Goal: Task Accomplishment & Management: Use online tool/utility

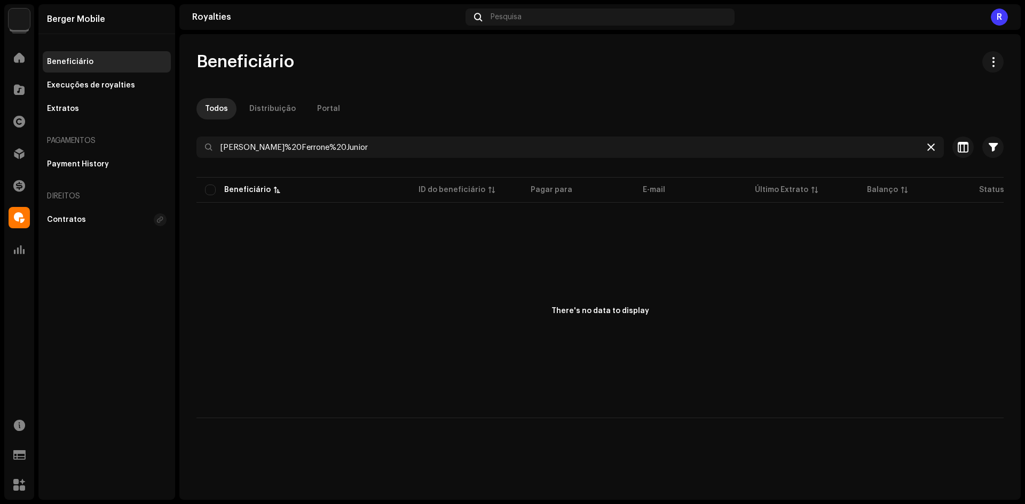
click at [932, 146] on icon at bounding box center [930, 147] width 7 height 9
click at [932, 146] on div at bounding box center [930, 147] width 13 height 13
click at [23, 158] on span at bounding box center [19, 153] width 11 height 9
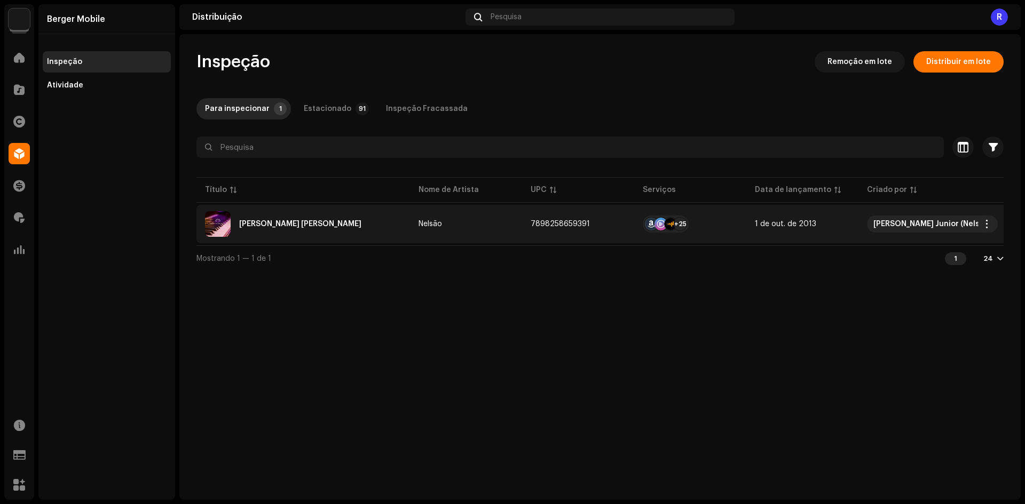
click at [271, 225] on div "Se Essa Rua Fosse Minha" at bounding box center [300, 223] width 122 height 7
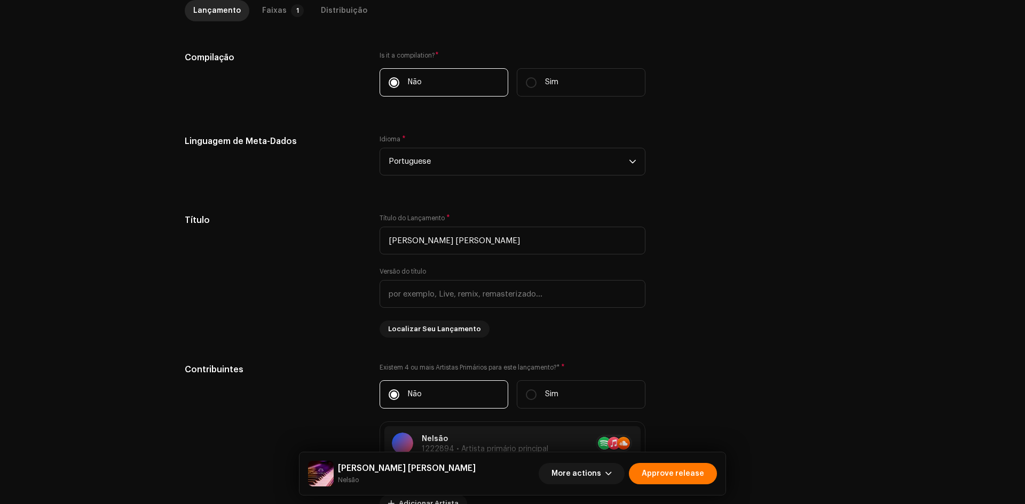
scroll to position [70, 0]
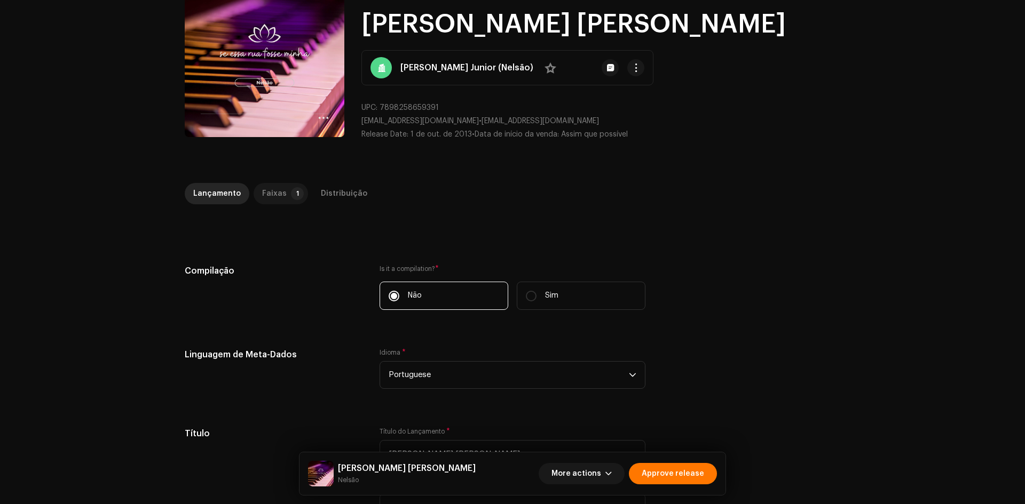
click at [291, 194] on p-badge "1" at bounding box center [297, 193] width 13 height 13
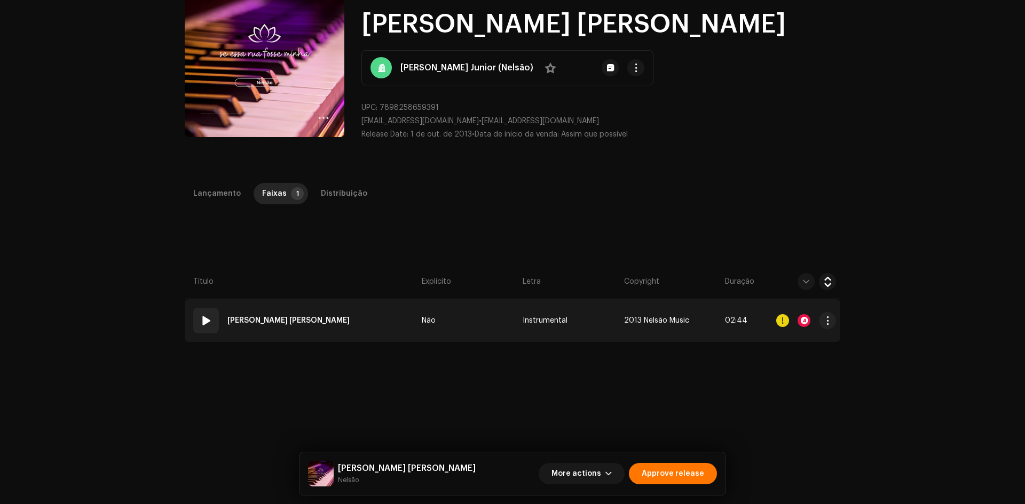
click at [347, 319] on td "01 Se Essa Rua Fosse Minha" at bounding box center [301, 320] width 233 height 43
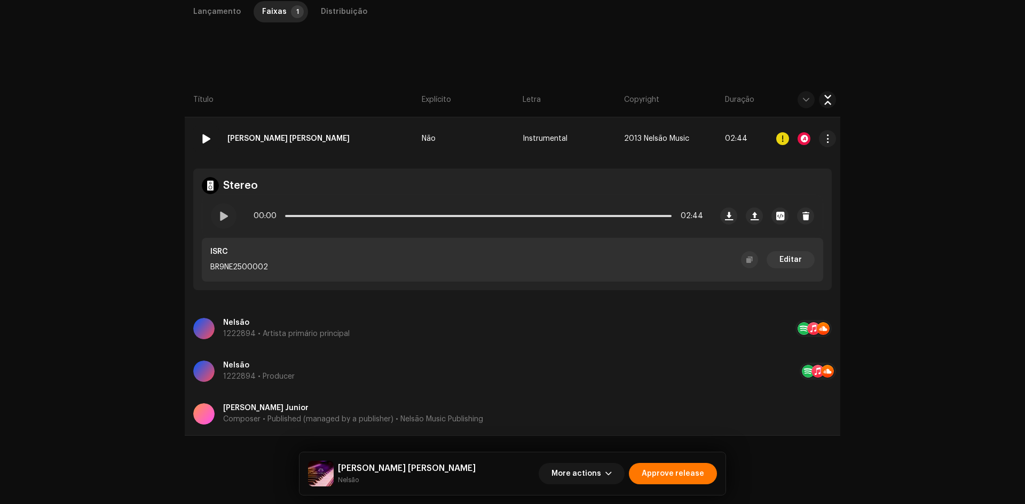
scroll to position [253, 0]
click at [829, 138] on button "button" at bounding box center [827, 137] width 17 height 17
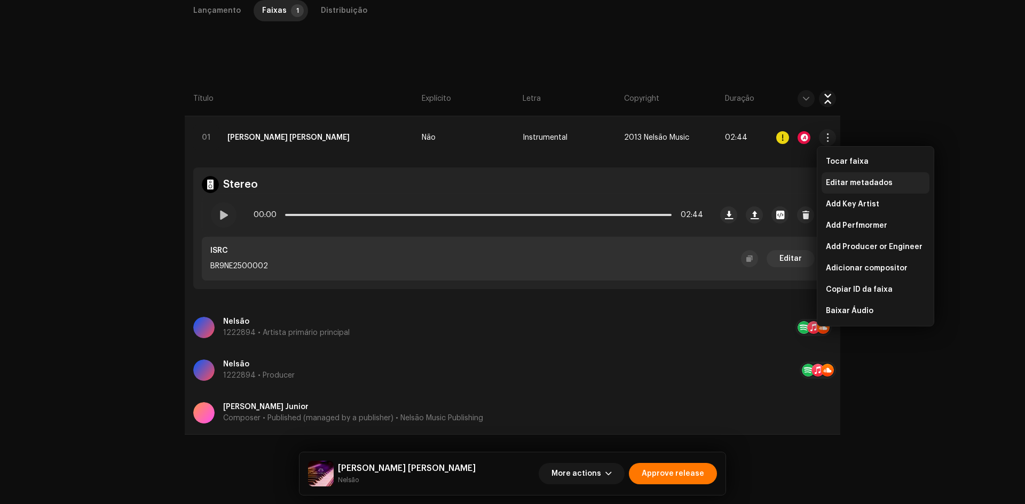
click at [835, 182] on span "Editar metadados" at bounding box center [859, 183] width 67 height 9
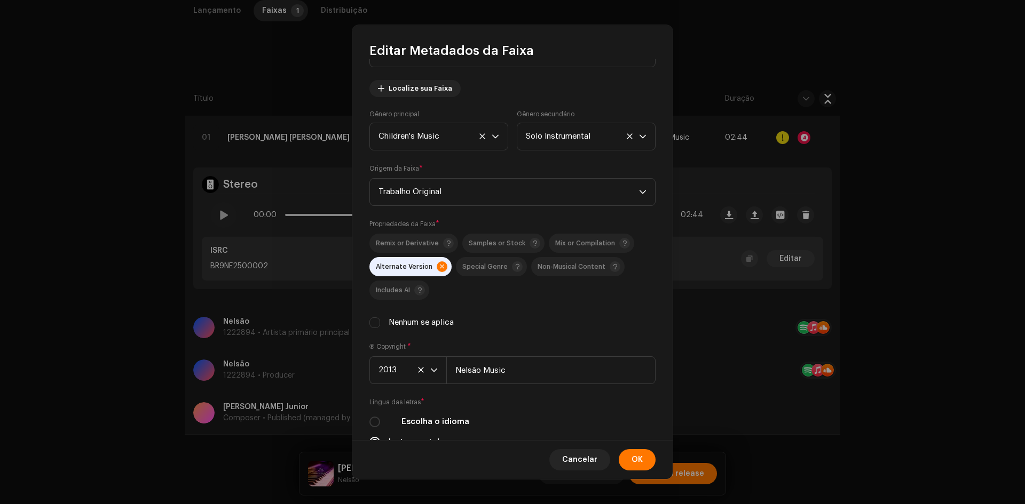
scroll to position [0, 0]
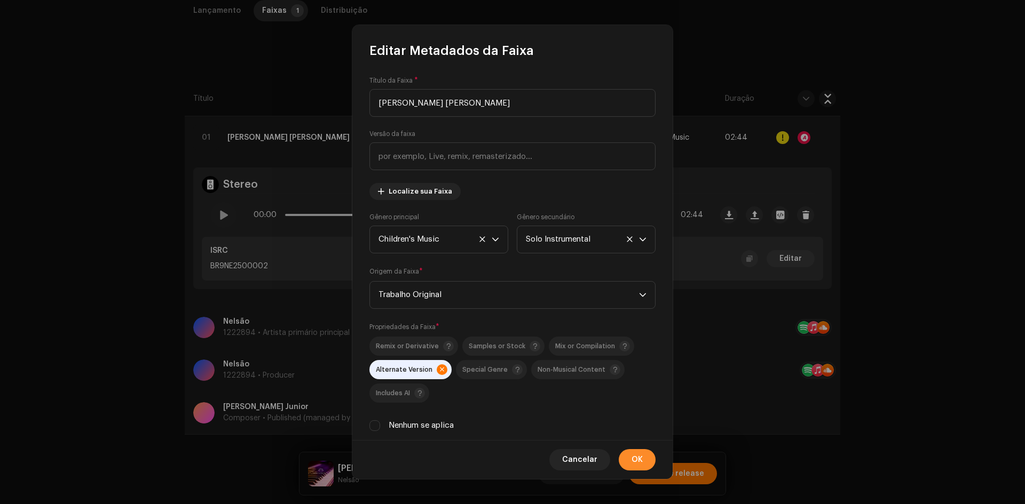
click at [637, 463] on span "OK" at bounding box center [636, 459] width 11 height 21
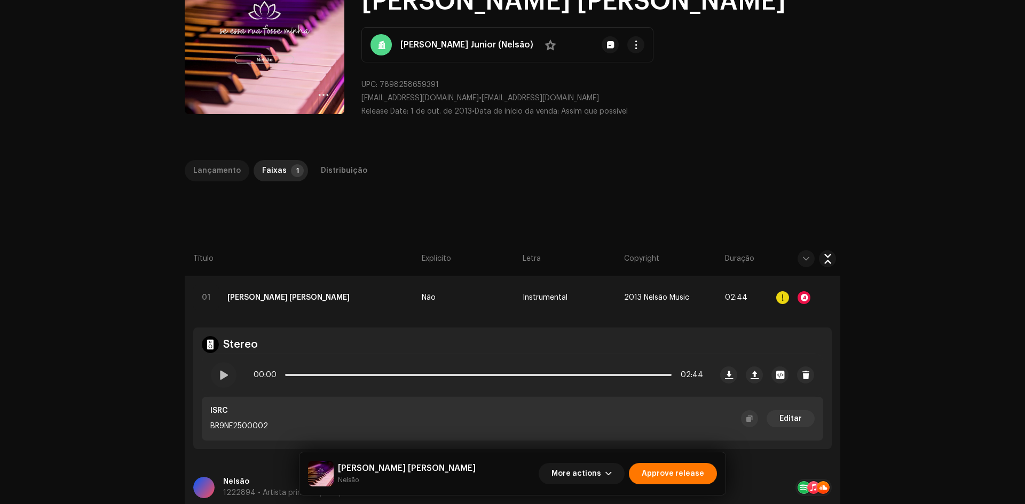
click at [213, 177] on div "Lançamento" at bounding box center [216, 170] width 47 height 21
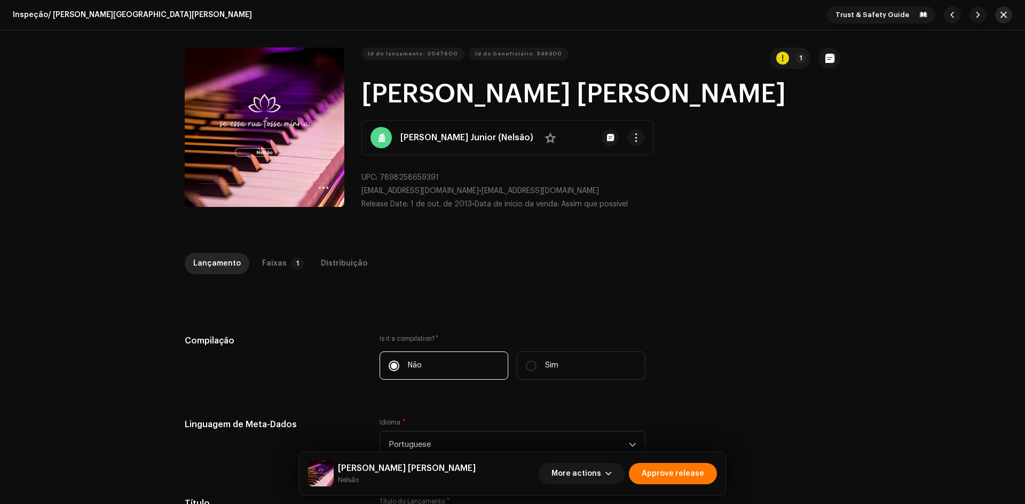
click at [1003, 10] on button "button" at bounding box center [1003, 14] width 17 height 17
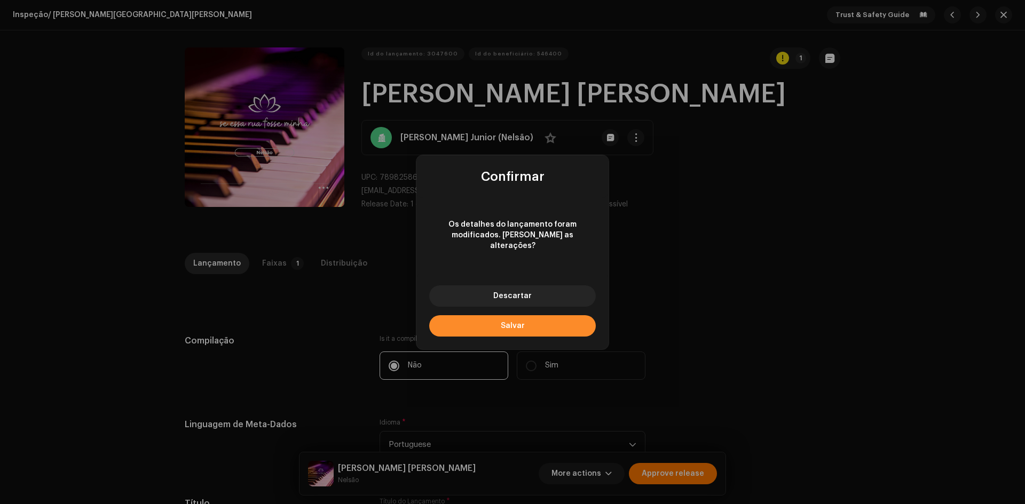
click at [514, 324] on span "Salvar" at bounding box center [513, 325] width 24 height 7
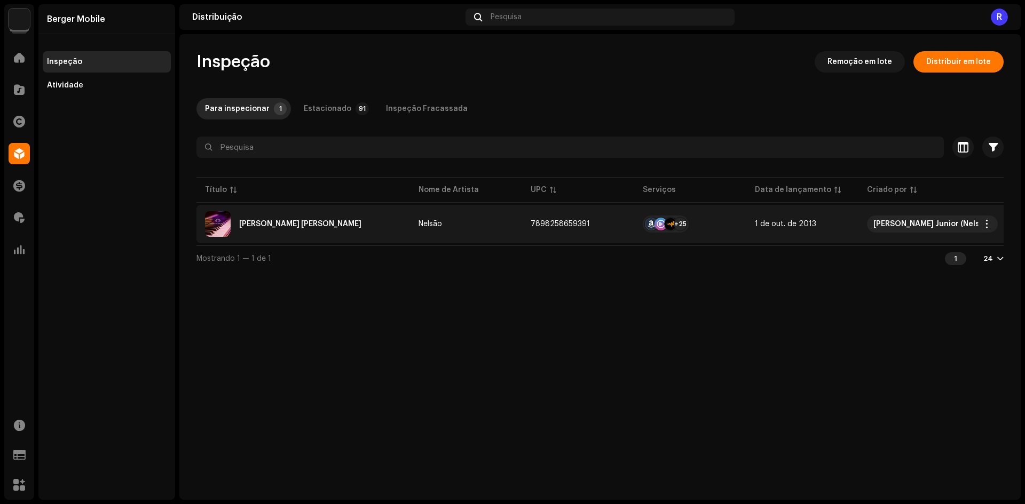
click at [288, 217] on div "Se Essa Rua Fosse Minha" at bounding box center [303, 224] width 196 height 26
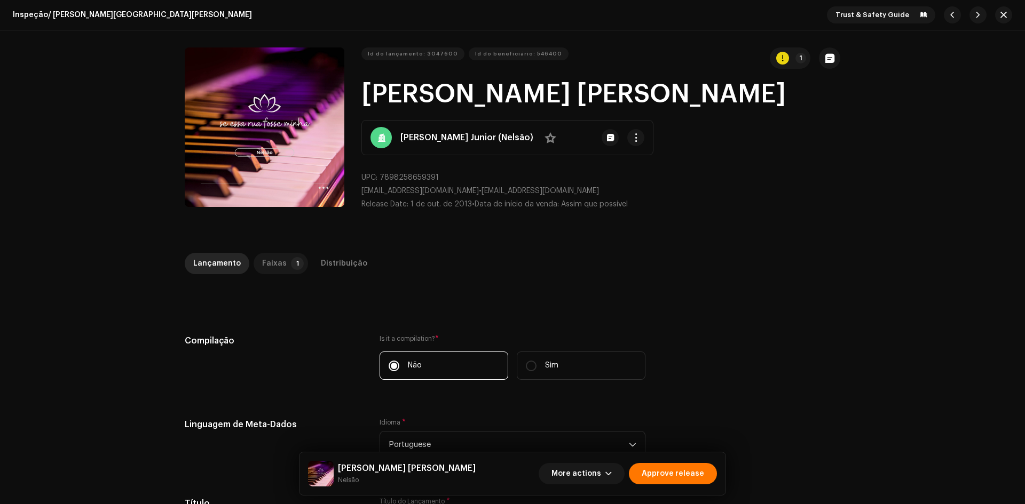
click at [276, 261] on div "Faixas" at bounding box center [274, 263] width 25 height 21
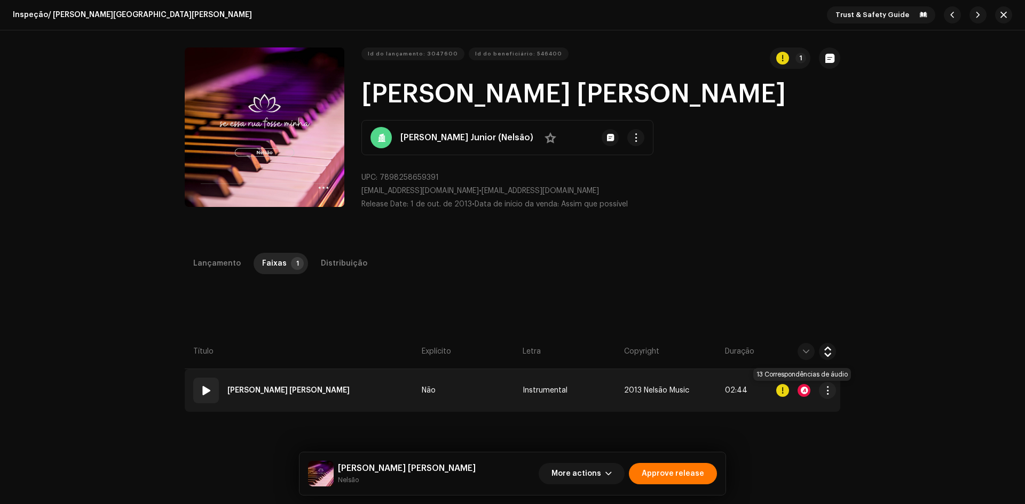
click at [803, 390] on div at bounding box center [803, 390] width 13 height 13
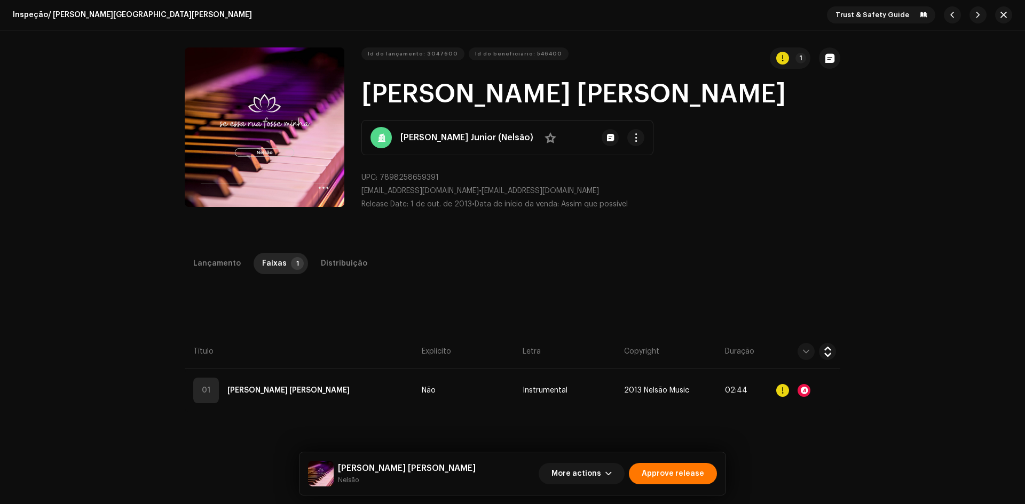
click at [838, 308] on div "Audio Recognition by Remix/Sample 1 Cover 12 Speech ! All results require revie…" at bounding box center [512, 252] width 1025 height 504
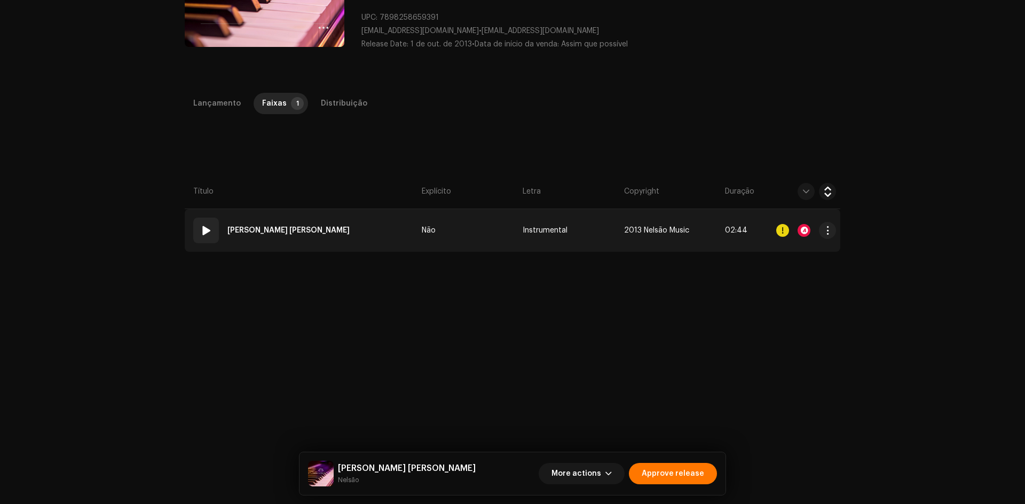
click at [347, 233] on td "01 Se Essa Rua Fosse Minha" at bounding box center [301, 230] width 233 height 43
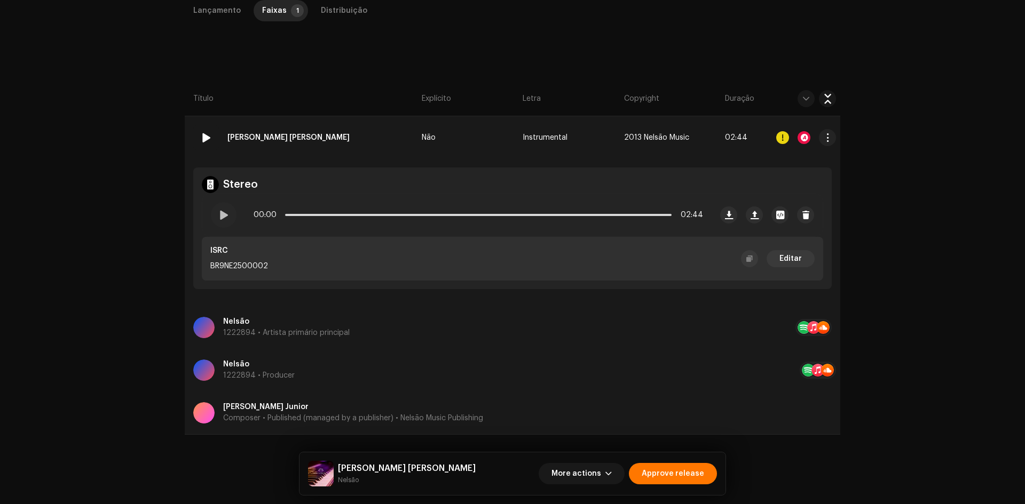
scroll to position [0, 0]
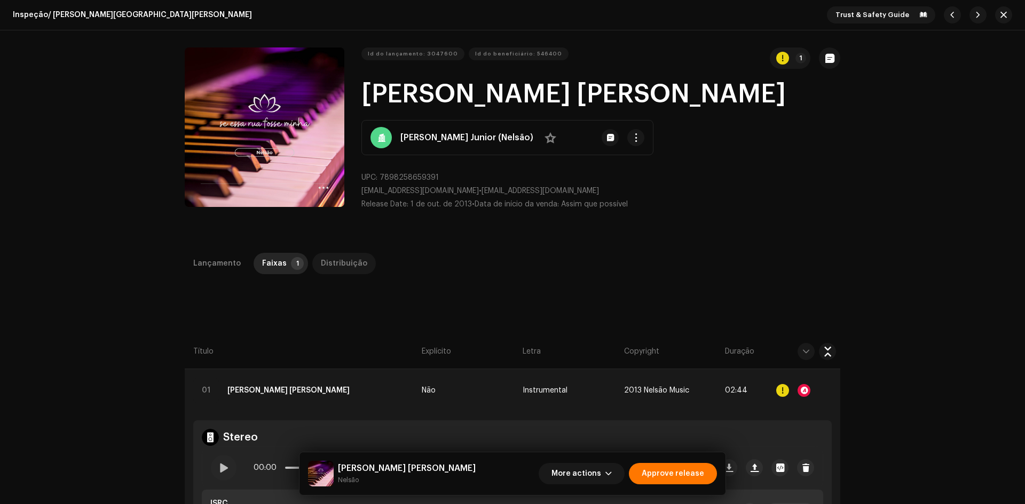
click at [342, 255] on div "Distribuição" at bounding box center [344, 263] width 46 height 21
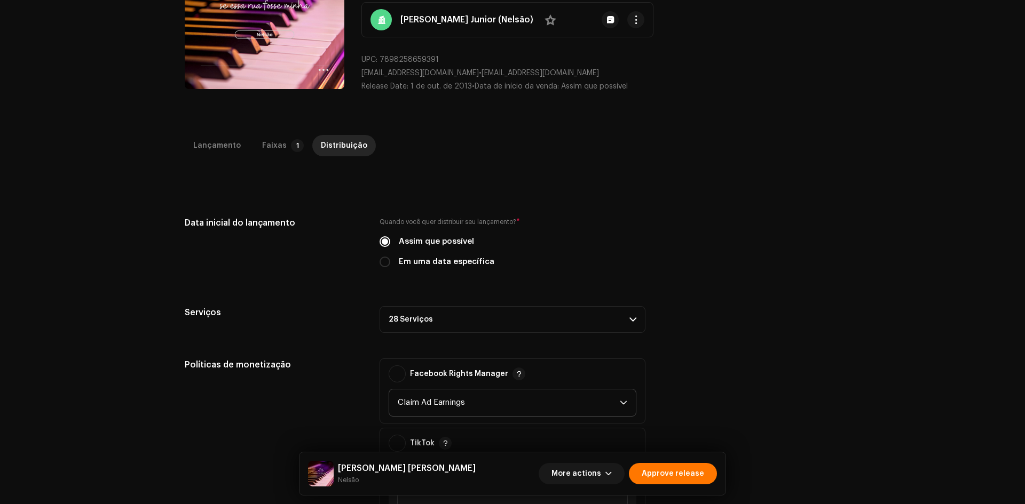
scroll to position [213, 0]
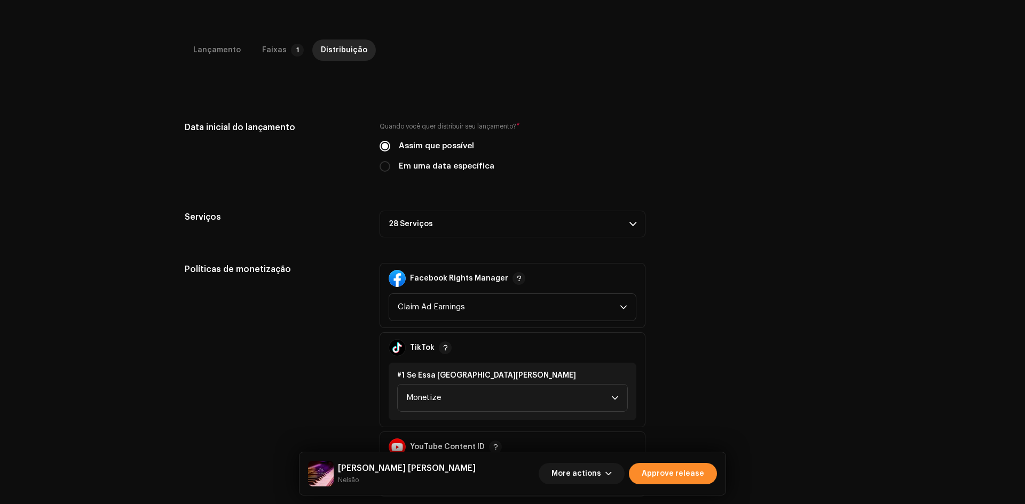
click at [697, 480] on span "Approve release" at bounding box center [672, 473] width 62 height 21
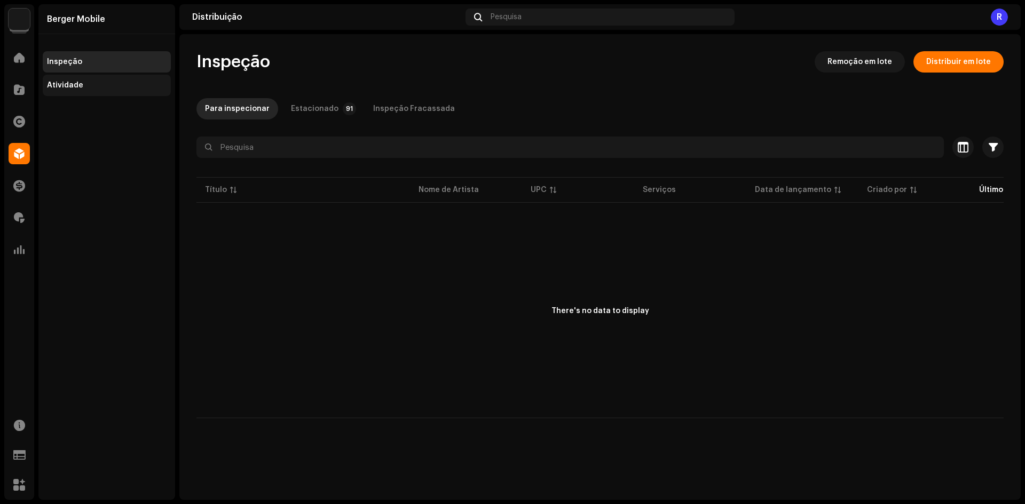
click at [125, 86] on div "Atividade" at bounding box center [107, 85] width 120 height 9
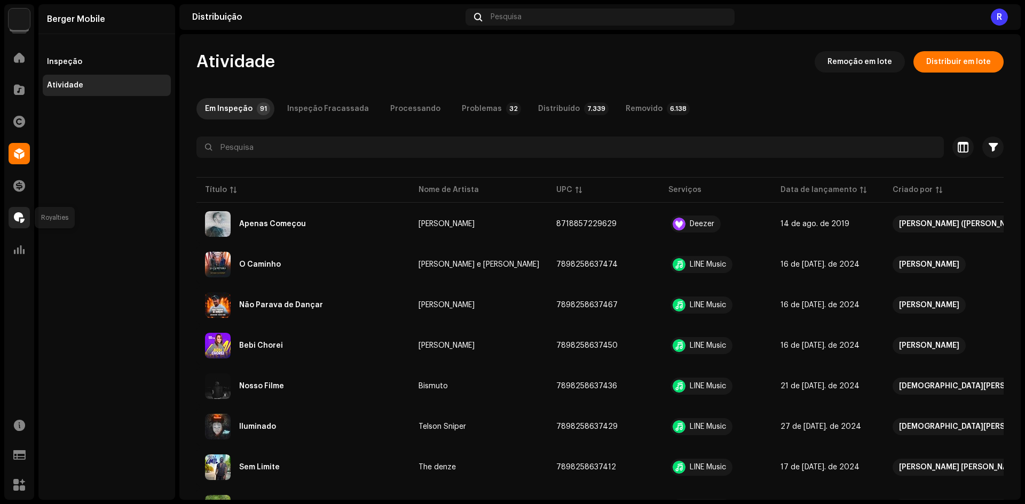
click at [21, 220] on span at bounding box center [19, 217] width 11 height 9
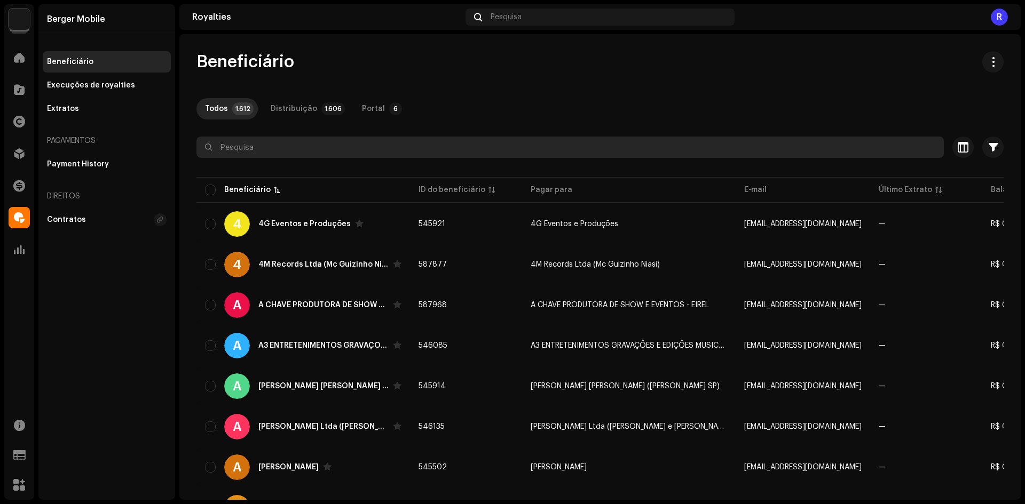
click at [244, 152] on input "text" at bounding box center [569, 147] width 747 height 21
type input "Koziel"
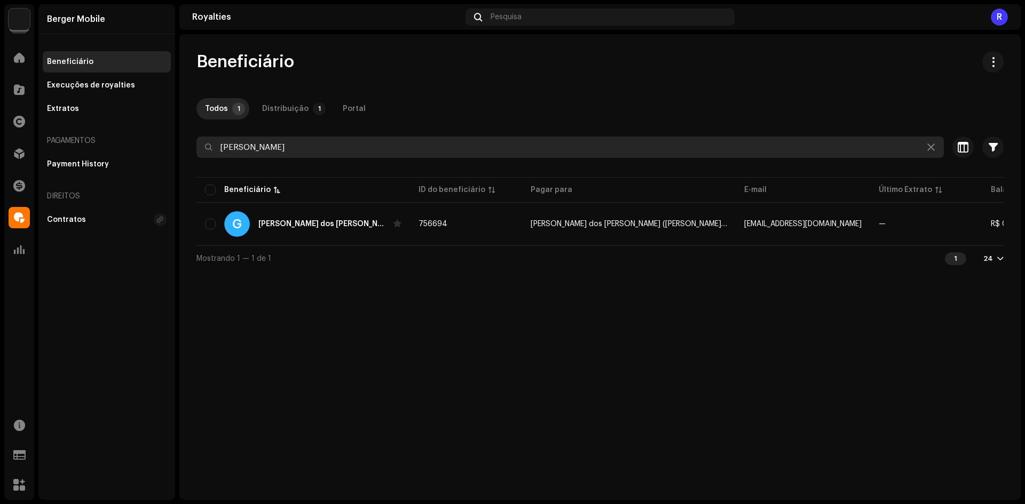
click at [291, 148] on input "Koziel" at bounding box center [569, 147] width 747 height 21
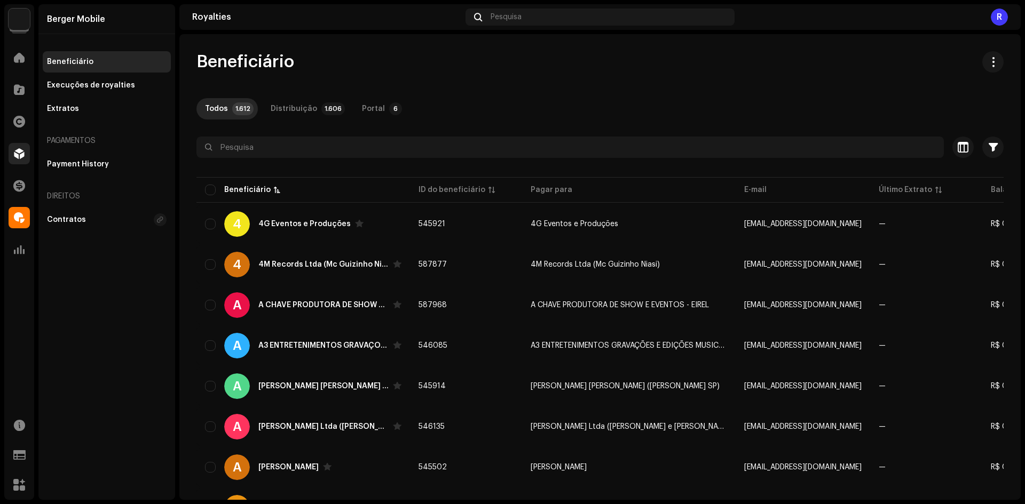
click at [12, 160] on div at bounding box center [19, 153] width 21 height 21
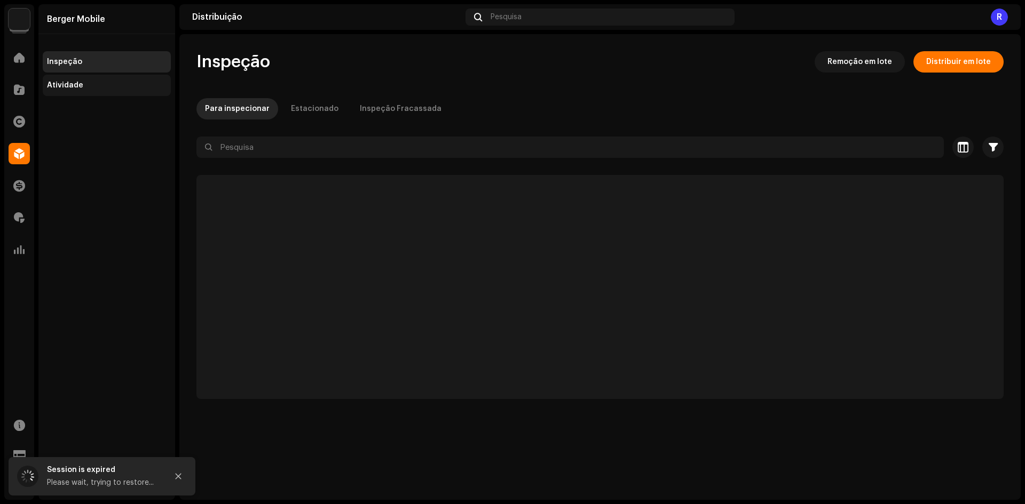
click at [68, 78] on div "Atividade" at bounding box center [107, 85] width 128 height 21
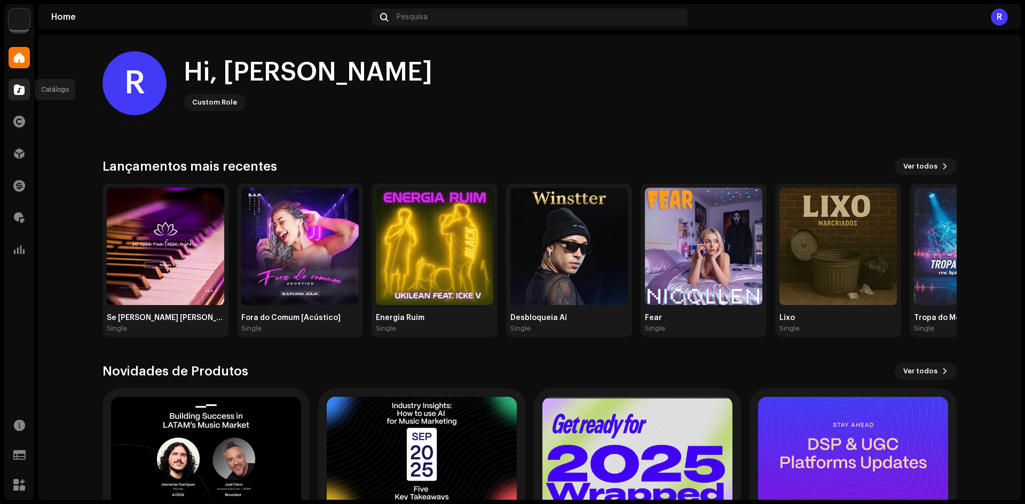
click at [24, 85] on span at bounding box center [19, 89] width 11 height 9
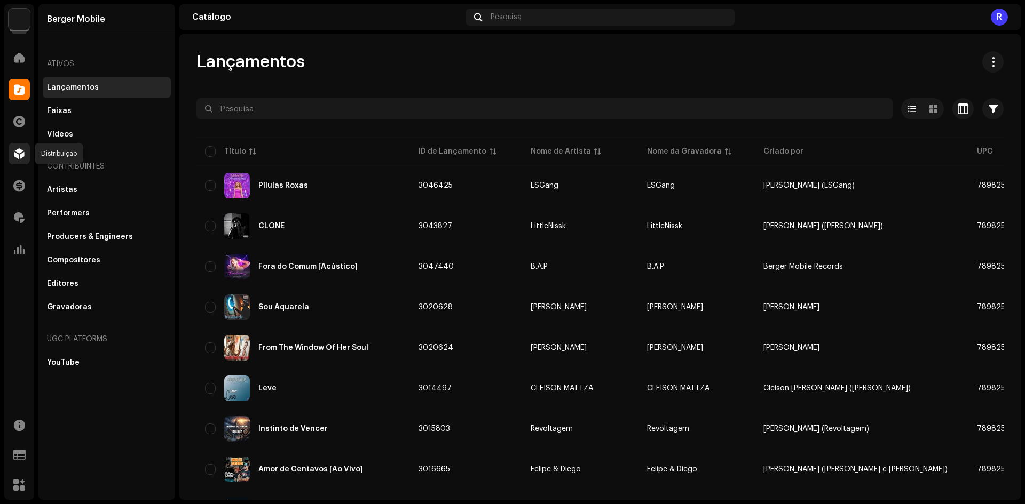
click at [12, 145] on div at bounding box center [19, 153] width 21 height 21
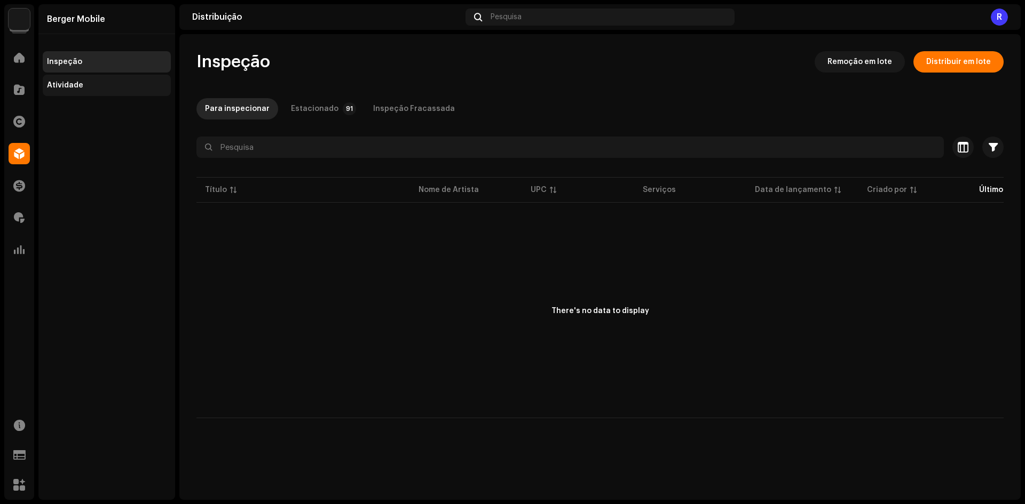
click at [100, 92] on div "Atividade" at bounding box center [107, 85] width 128 height 21
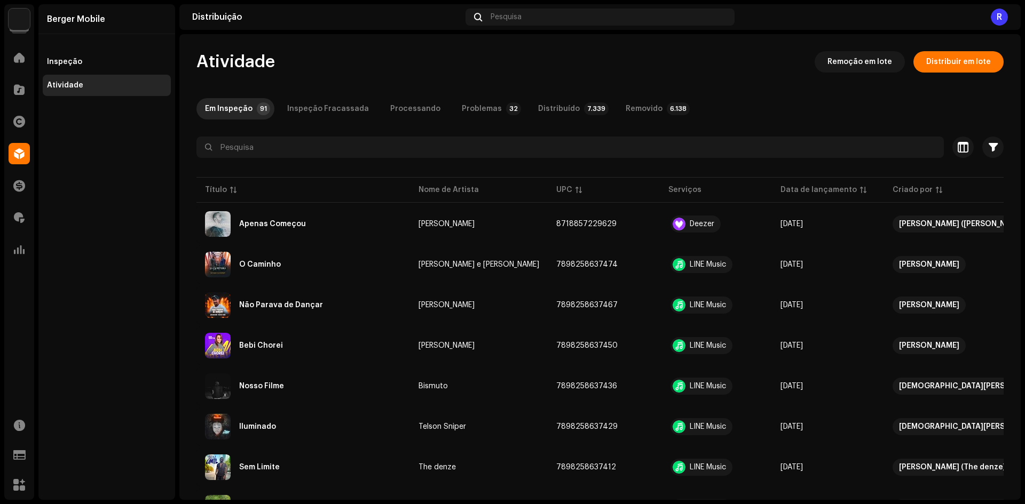
click at [543, 106] on div "Distribuído" at bounding box center [559, 108] width 42 height 21
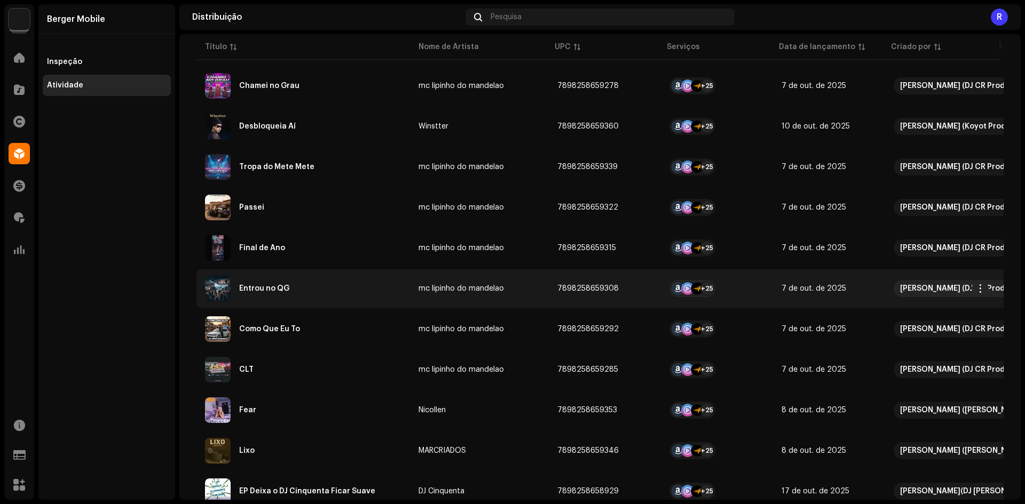
scroll to position [213, 0]
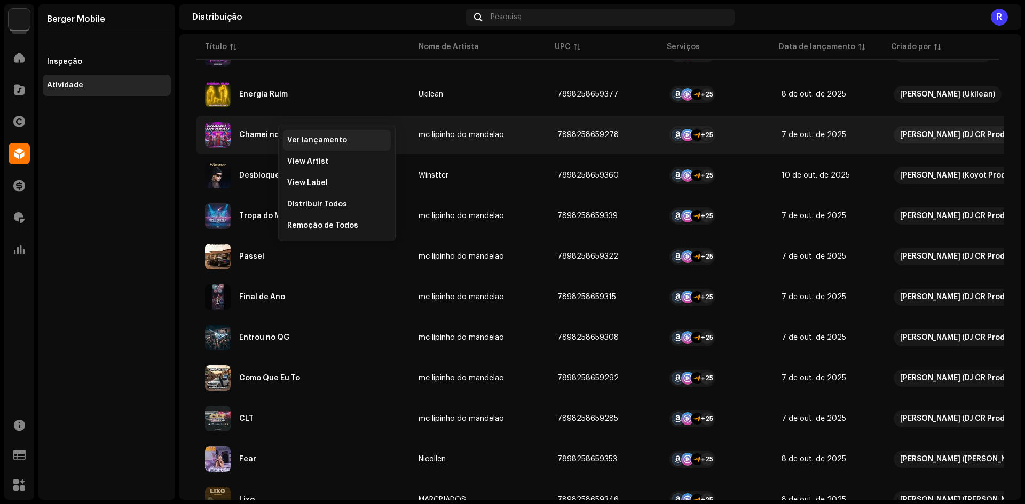
click at [294, 136] on span "Ver lançamento" at bounding box center [317, 140] width 60 height 9
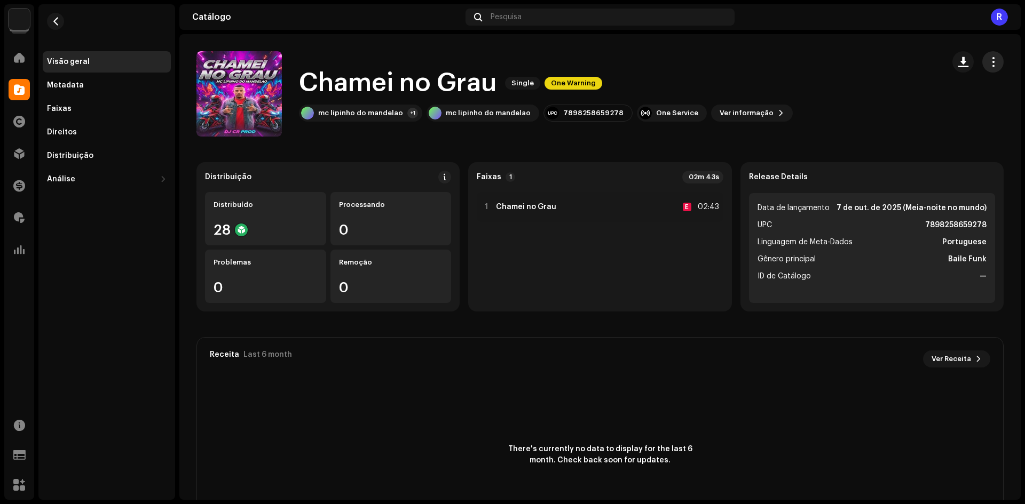
click at [988, 64] on span "button" at bounding box center [993, 62] width 10 height 9
click at [919, 107] on div "Editar" at bounding box center [937, 109] width 99 height 9
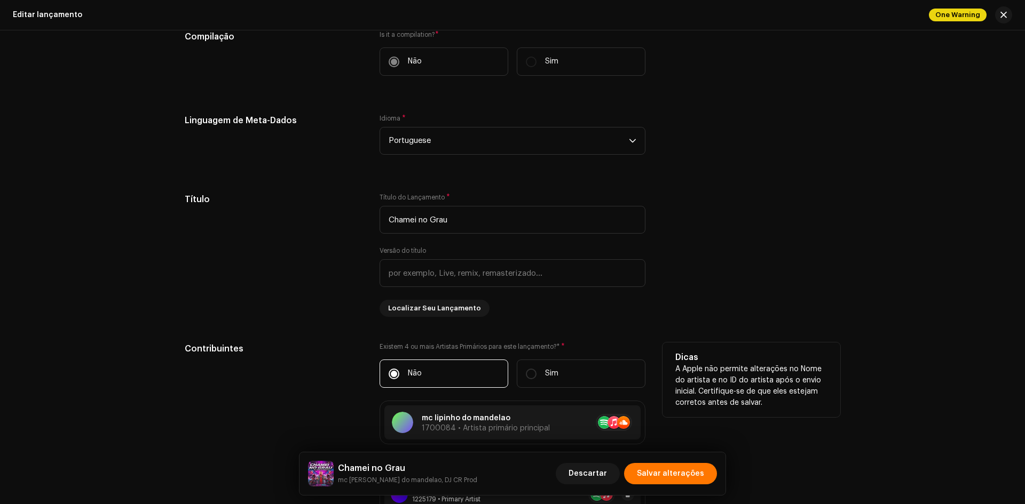
scroll to position [854, 0]
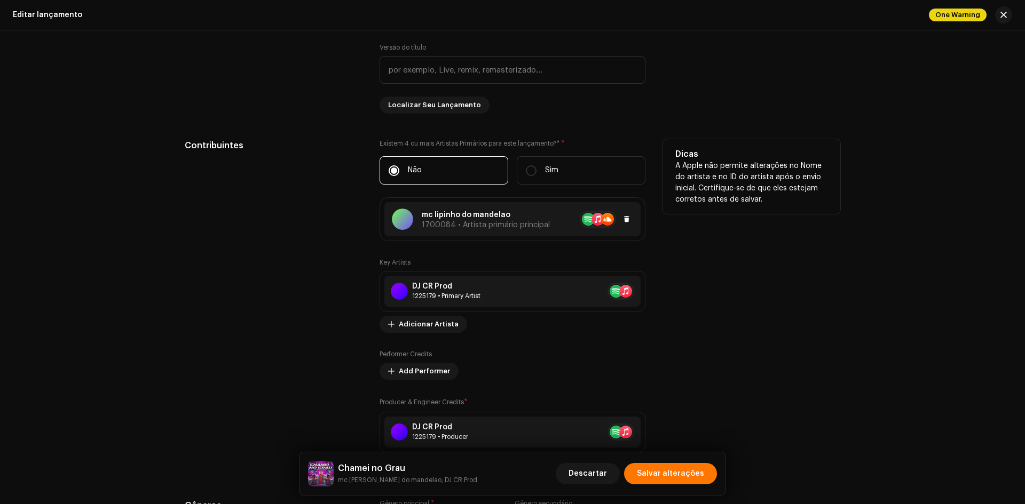
click at [550, 213] on div at bounding box center [591, 219] width 83 height 17
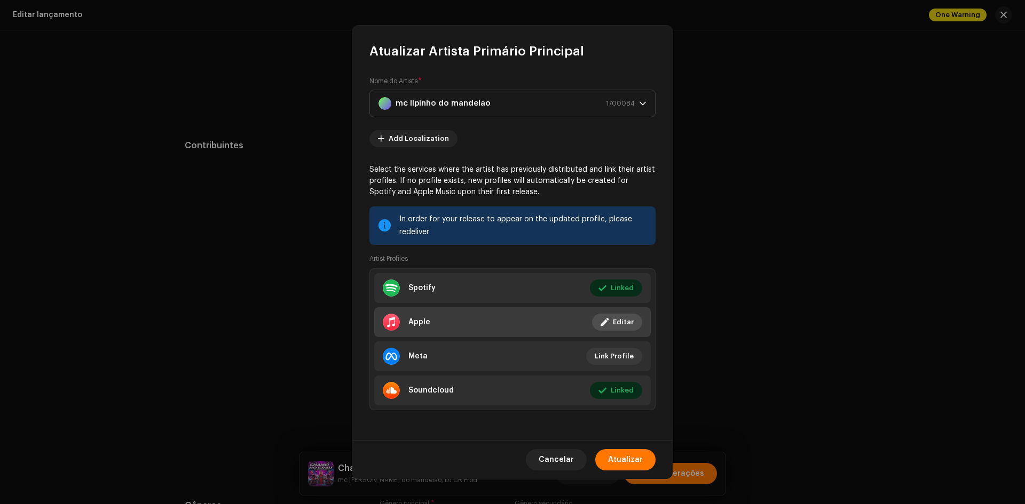
click at [610, 321] on button "Editar" at bounding box center [617, 322] width 50 height 17
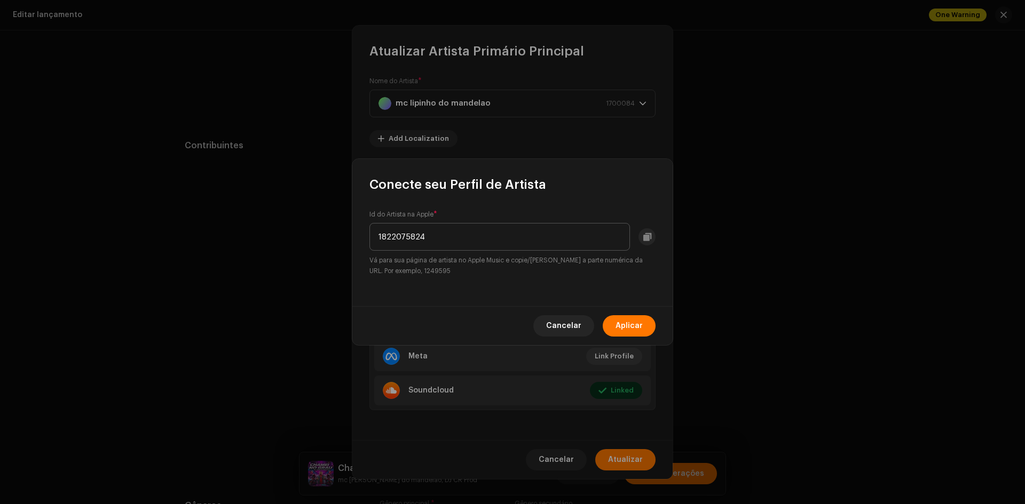
click at [499, 246] on input "1822075824" at bounding box center [499, 237] width 260 height 28
drag, startPoint x: 575, startPoint y: 241, endPoint x: 240, endPoint y: 220, distance: 335.8
click at [240, 220] on div "Conecte seu Perfil de Artista Id do Artista na Apple * [URL][DOMAIN_NAME] Vá pa…" at bounding box center [512, 252] width 1025 height 504
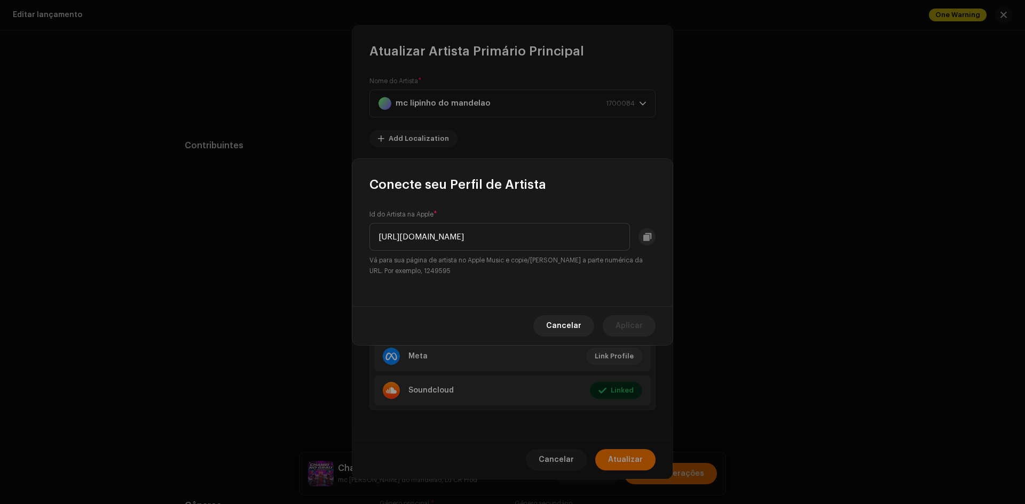
type input "1822075824"
click at [634, 317] on span "Aplicar" at bounding box center [628, 325] width 27 height 21
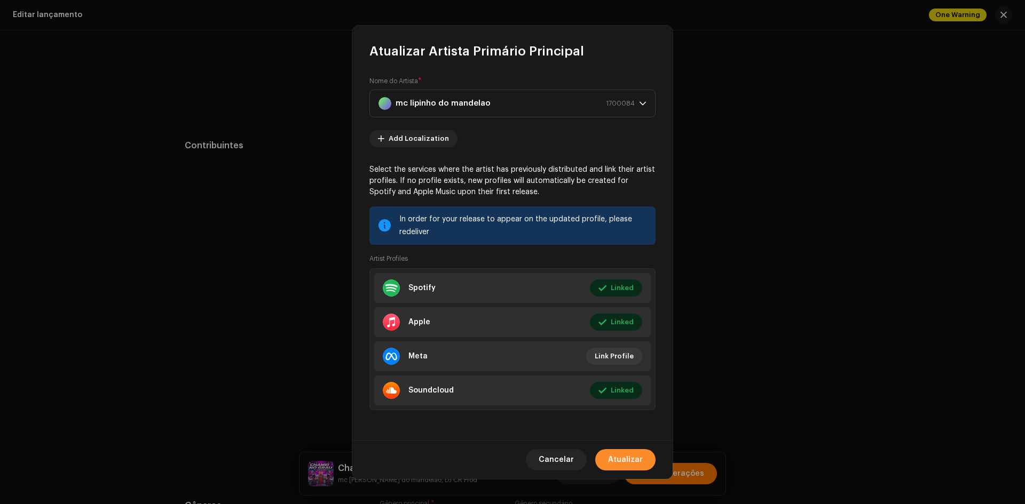
click at [622, 465] on span "Atualizar" at bounding box center [625, 459] width 35 height 21
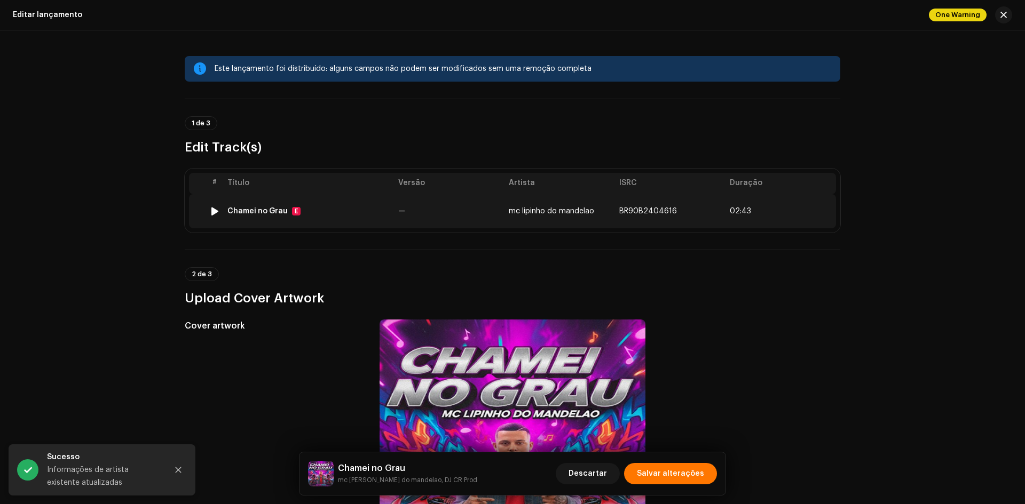
click at [321, 209] on div "Chamei no [PERSON_NAME] E" at bounding box center [308, 211] width 162 height 9
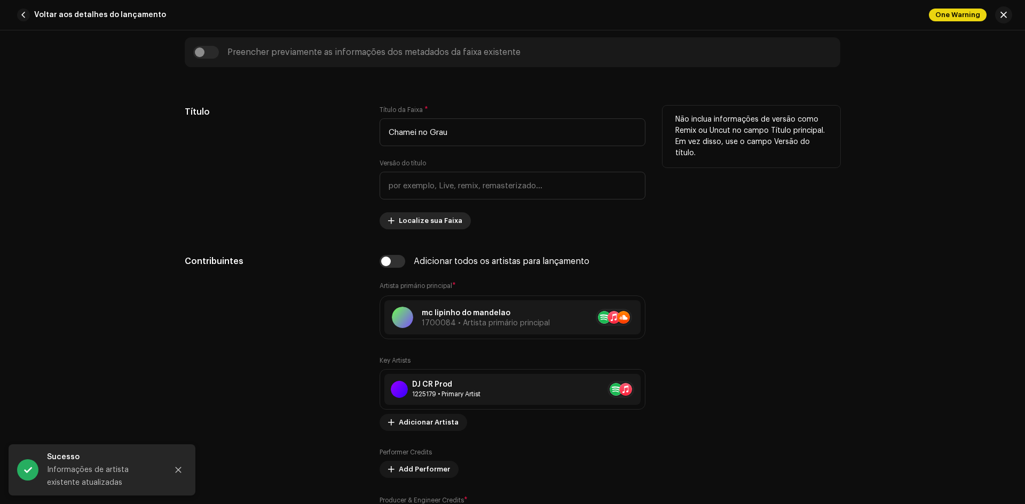
scroll to position [587, 0]
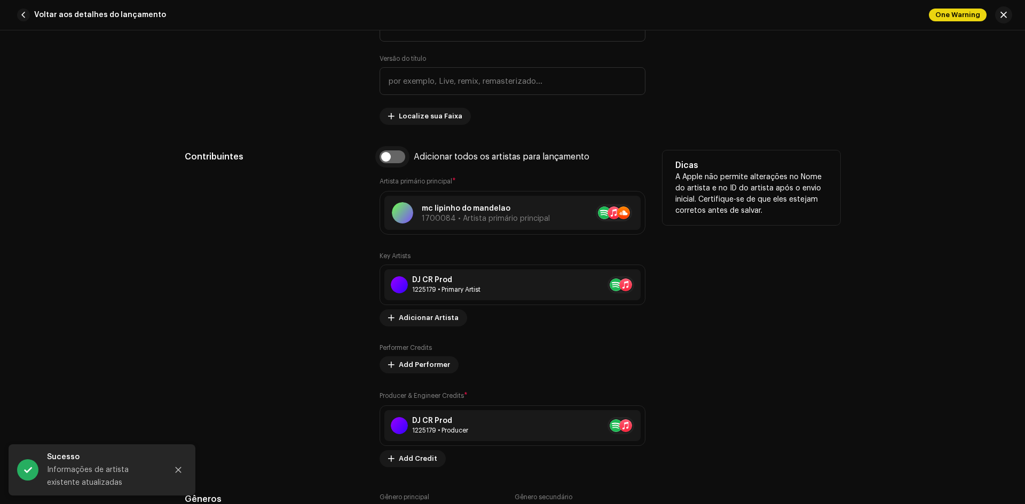
click at [392, 154] on input "checkbox" at bounding box center [392, 156] width 26 height 13
checkbox input "true"
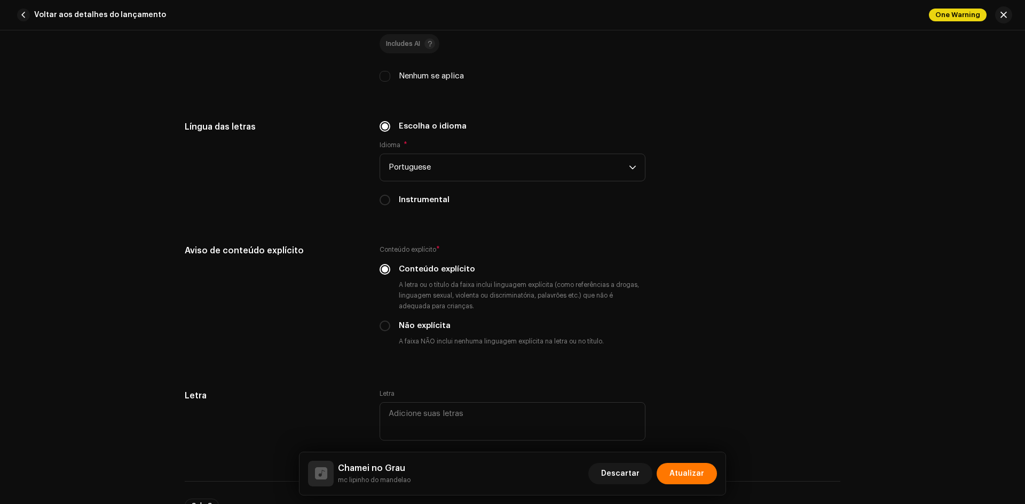
scroll to position [1814, 0]
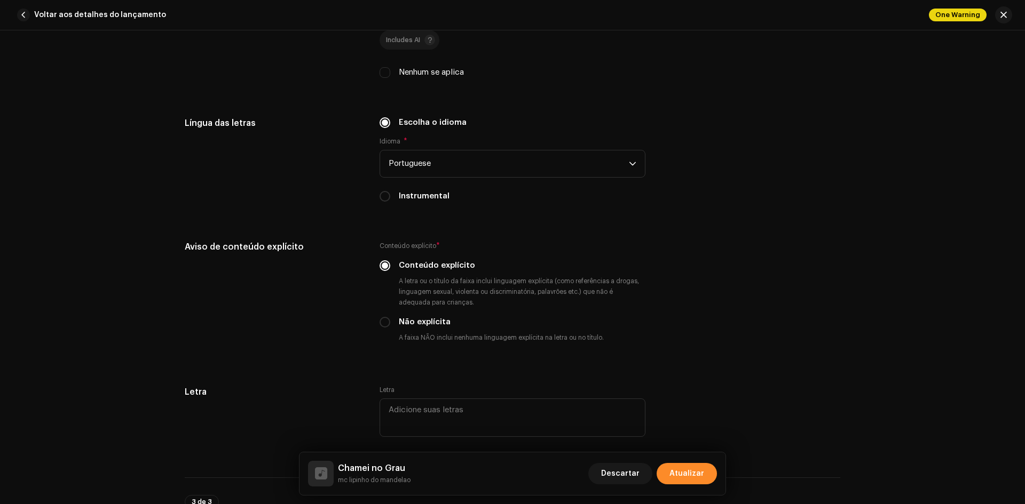
click at [689, 466] on span "Atualizar" at bounding box center [686, 473] width 35 height 21
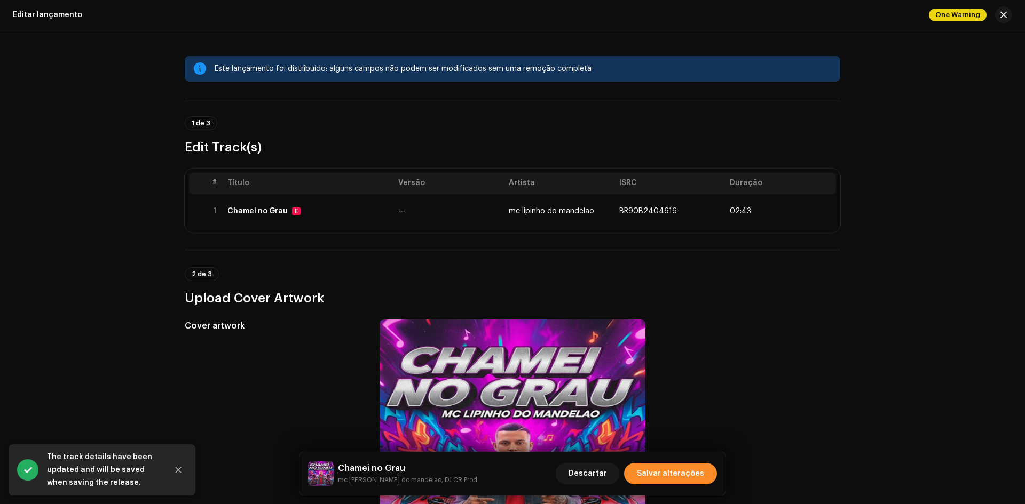
click at [669, 474] on span "Salvar alterações" at bounding box center [670, 473] width 67 height 21
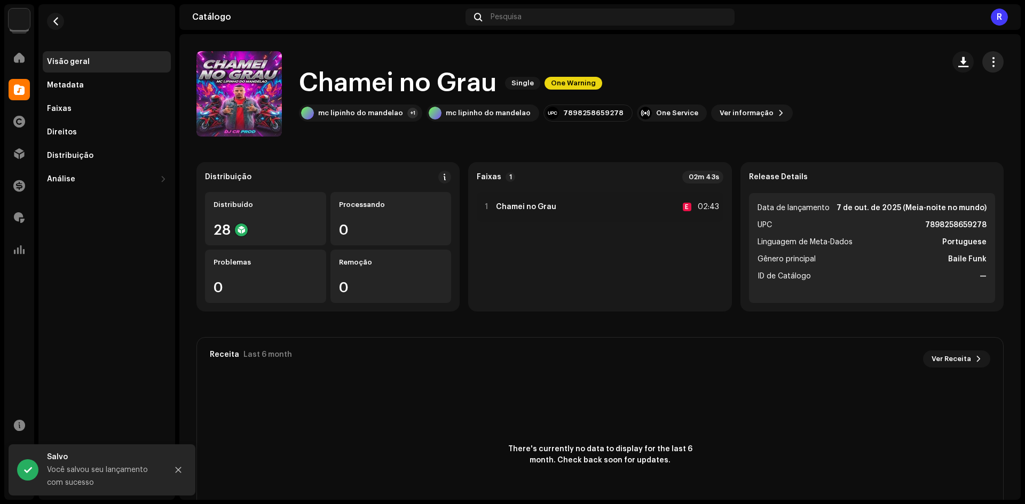
click at [990, 58] on span "button" at bounding box center [993, 62] width 10 height 9
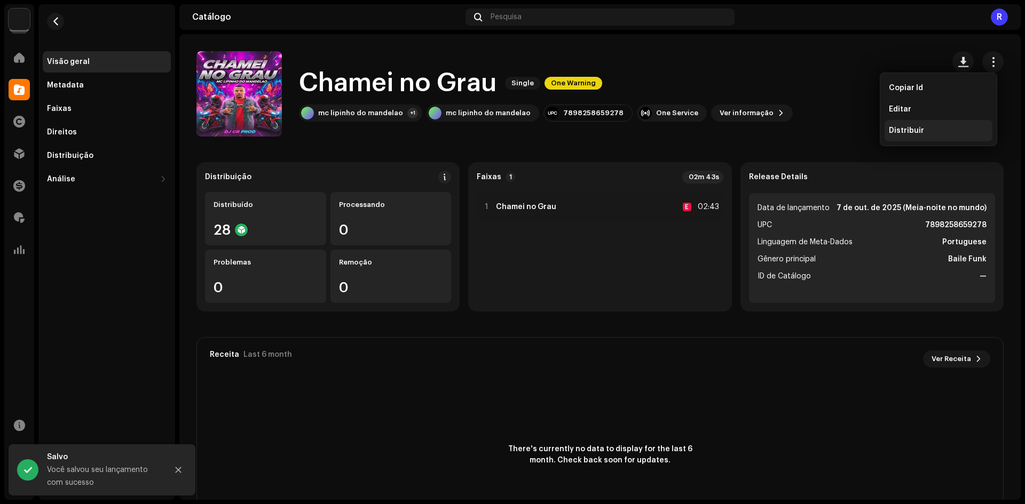
click at [920, 125] on div "Distribuir" at bounding box center [938, 130] width 108 height 21
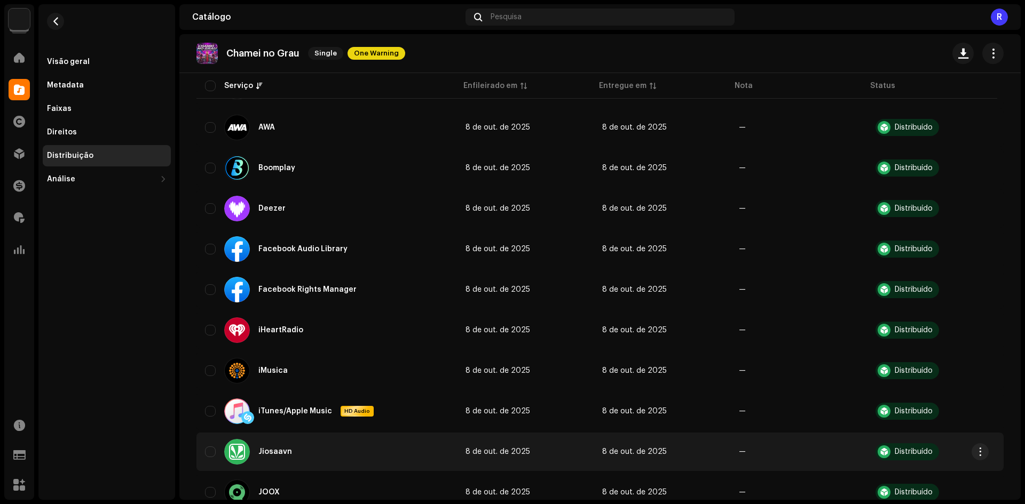
scroll to position [374, 0]
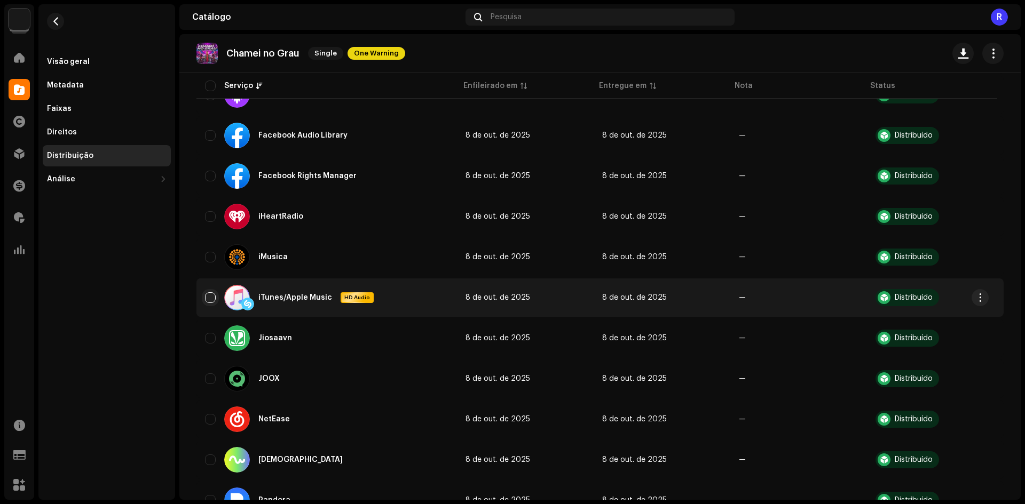
click at [211, 303] on input "checkbox" at bounding box center [210, 297] width 11 height 11
checkbox input "true"
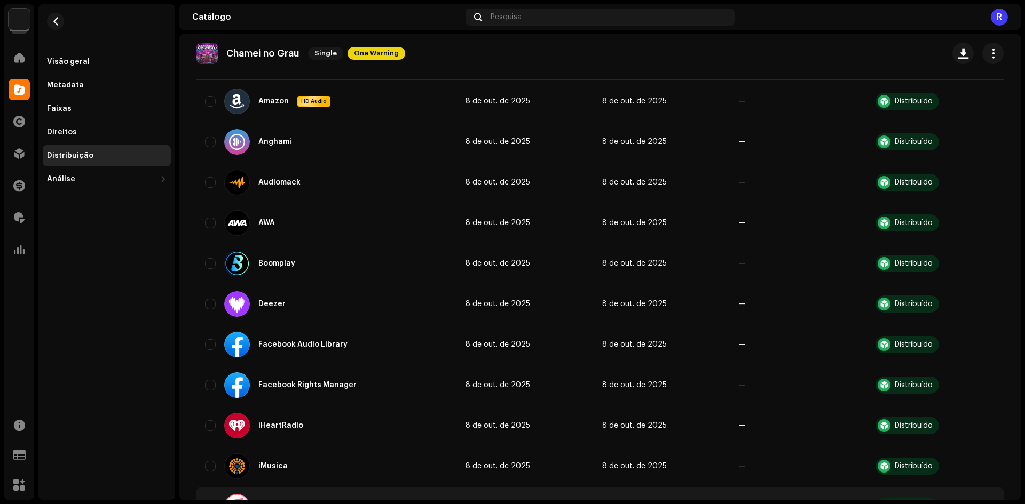
scroll to position [0, 0]
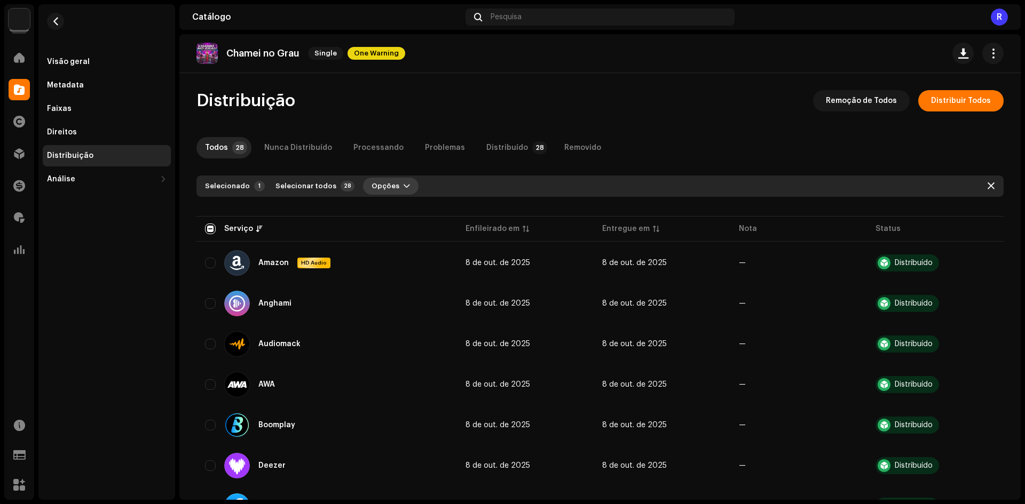
click at [385, 184] on span "Opções" at bounding box center [385, 186] width 28 height 21
click at [383, 191] on span "Opções" at bounding box center [385, 186] width 28 height 21
click at [385, 196] on div "Selecionado 1 Selecionar todos 28 Opções" at bounding box center [599, 186] width 807 height 21
click at [385, 190] on span "Opções" at bounding box center [385, 186] width 28 height 21
click at [384, 213] on span "Distribuir" at bounding box center [380, 210] width 35 height 9
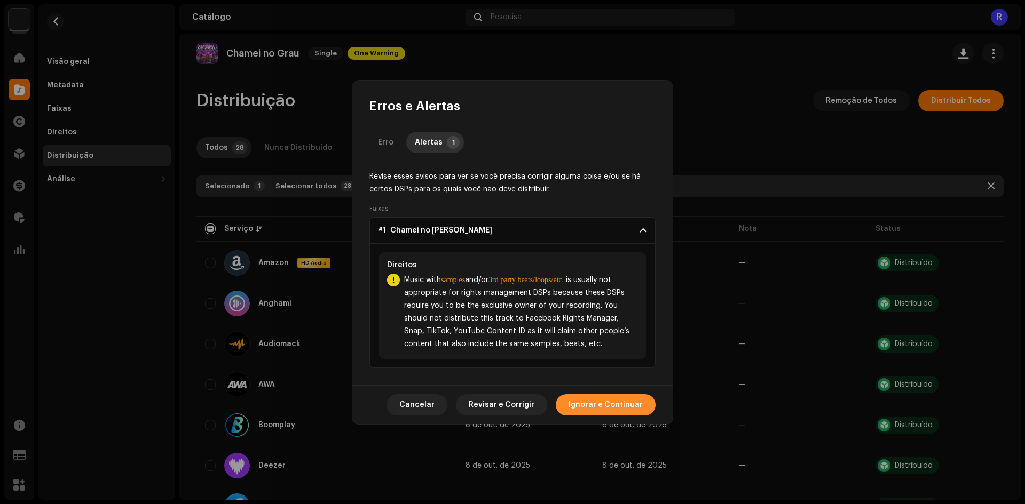
click at [595, 411] on span "Ignorar e Continuar" at bounding box center [605, 404] width 74 height 21
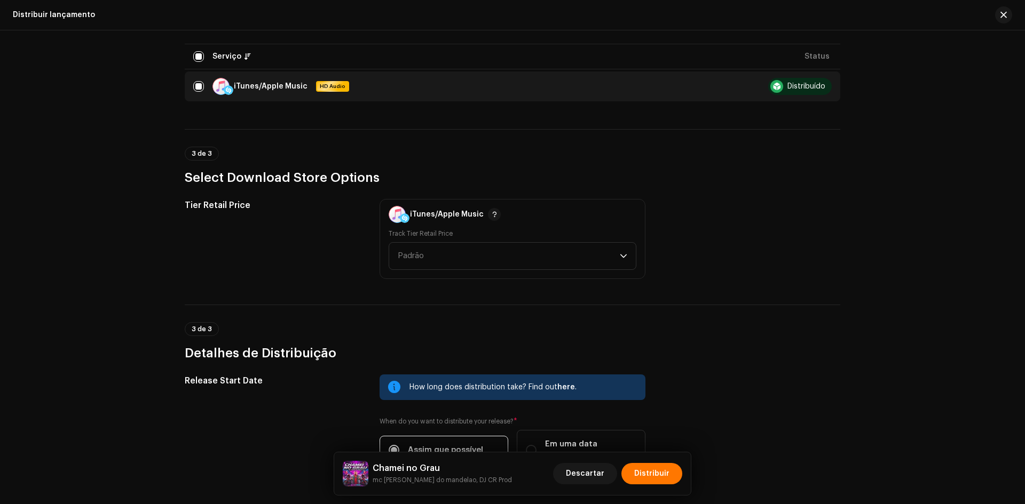
scroll to position [290, 0]
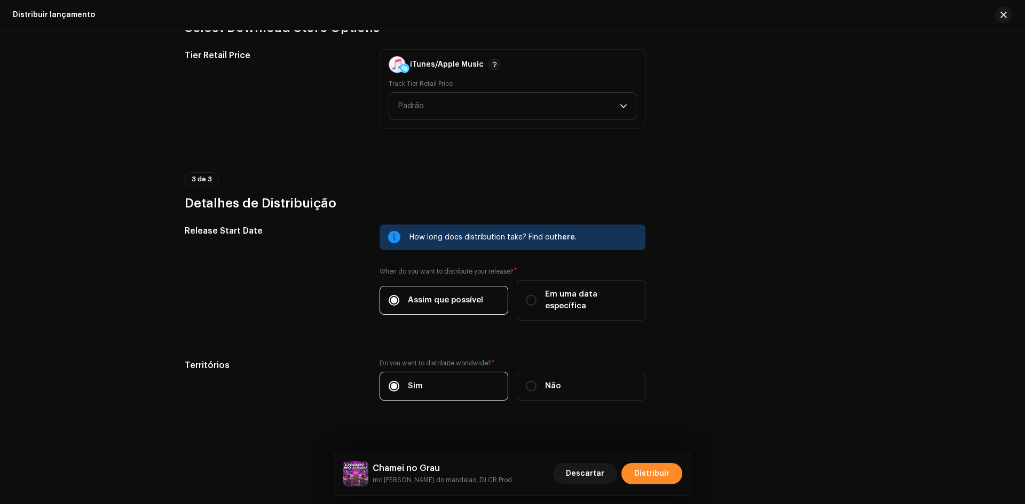
click at [641, 471] on span "Distribuir" at bounding box center [651, 473] width 35 height 21
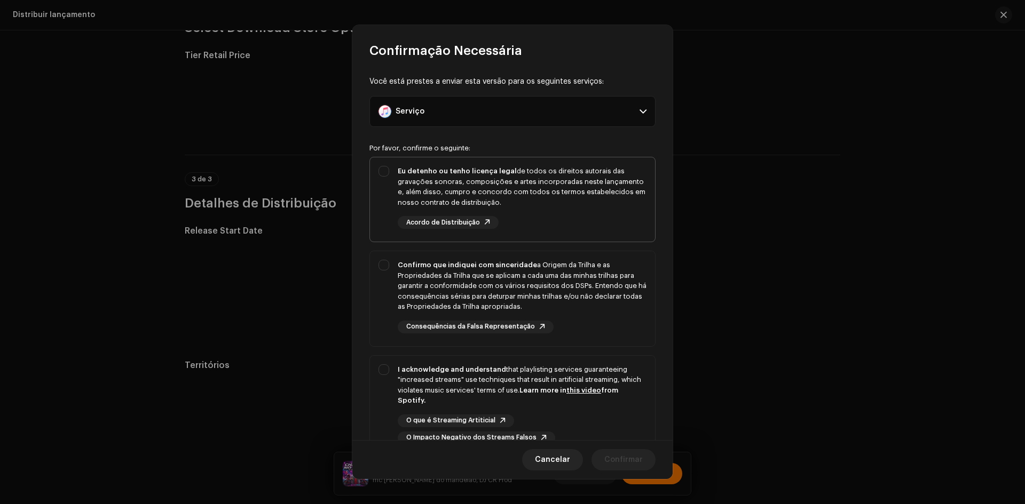
click at [385, 202] on div "Eu detenho ou tenho licença legal de todos os direitos autorais das gravações s…" at bounding box center [512, 197] width 285 height 80
checkbox input "true"
click at [388, 282] on div "Confirmo que indiquei com sinceridade a Origem da Trilha e as Propriedades da T…" at bounding box center [512, 296] width 285 height 91
checkbox input "true"
click at [388, 362] on div "I acknowledge and understand that playlisting services guaranteeing "increased …" at bounding box center [512, 404] width 285 height 97
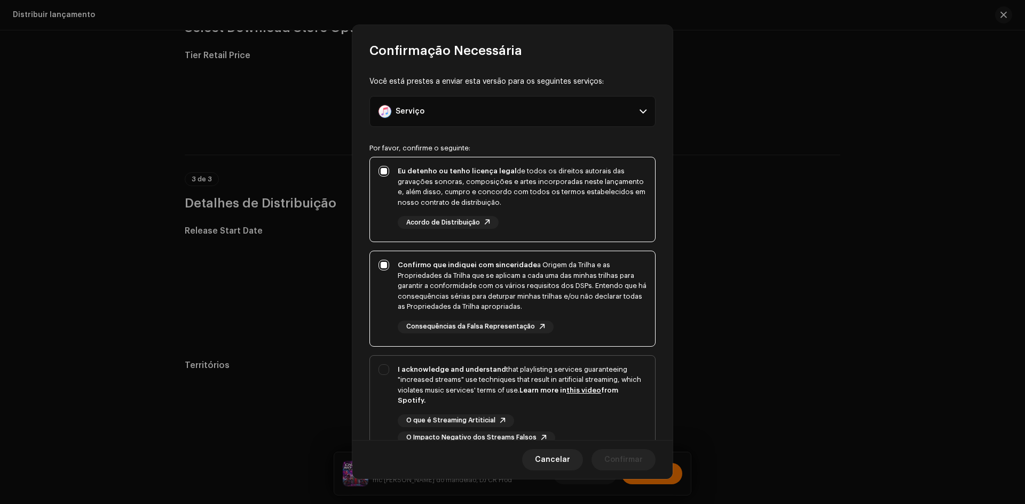
checkbox input "true"
click at [620, 467] on span "Confirmar" at bounding box center [623, 459] width 38 height 21
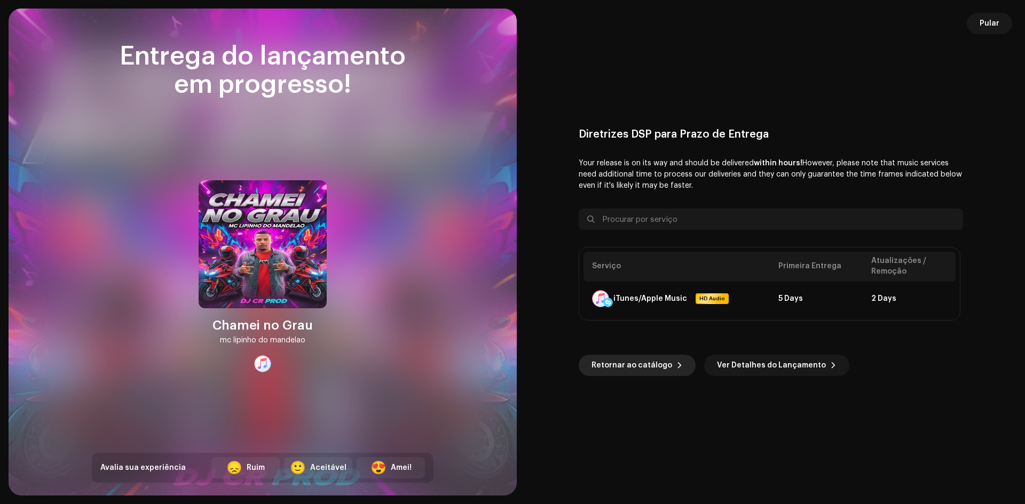
click at [638, 360] on span "Retornar ao catálogo" at bounding box center [631, 365] width 81 height 21
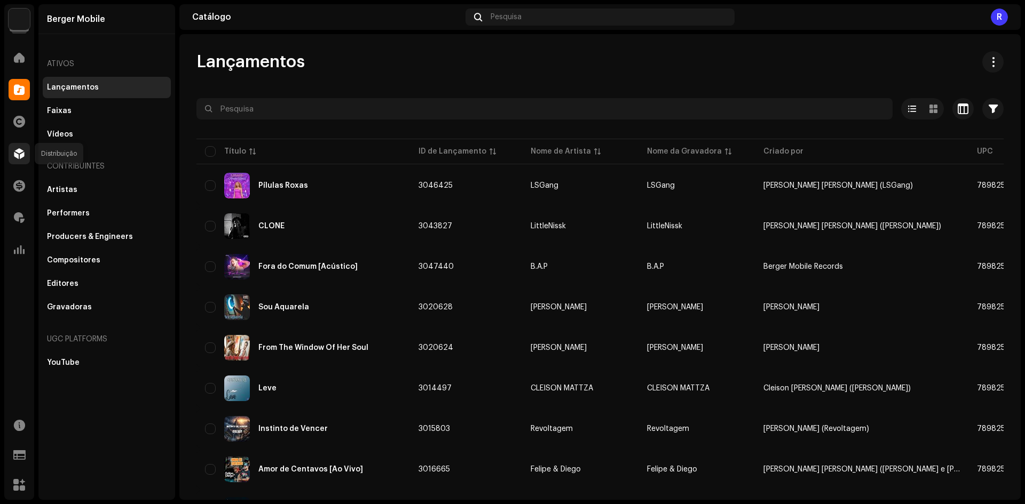
click at [21, 156] on span at bounding box center [19, 153] width 11 height 9
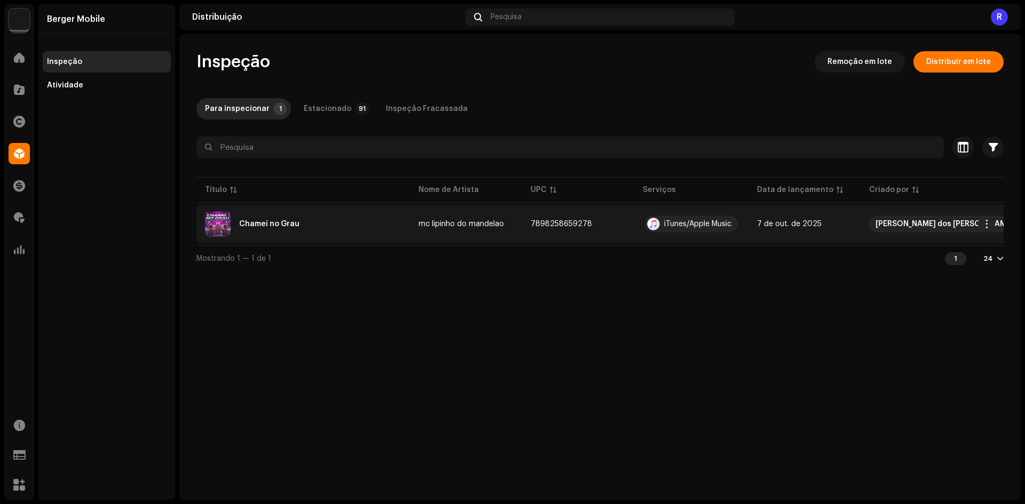
click at [256, 225] on div "Chamei no Grau" at bounding box center [269, 223] width 60 height 7
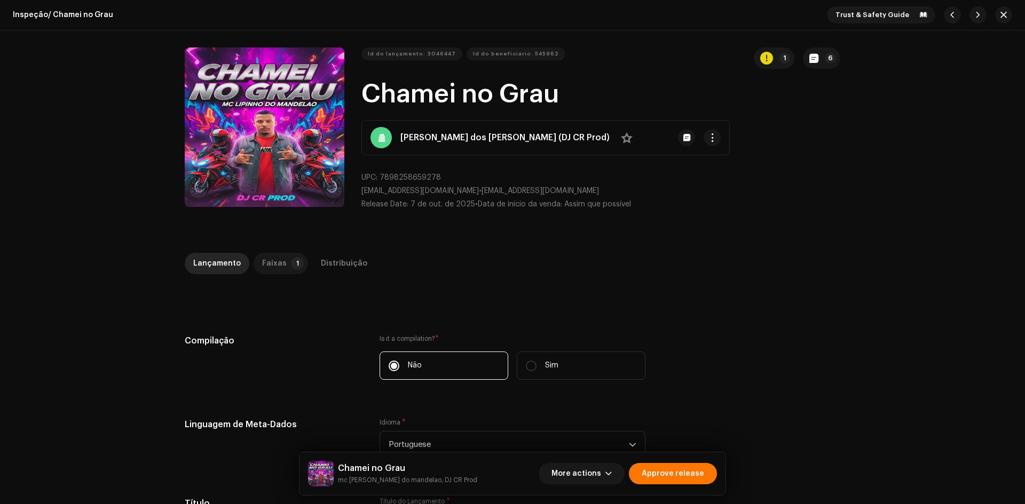
click at [280, 261] on p-tab "Faixas 1" at bounding box center [280, 263] width 54 height 21
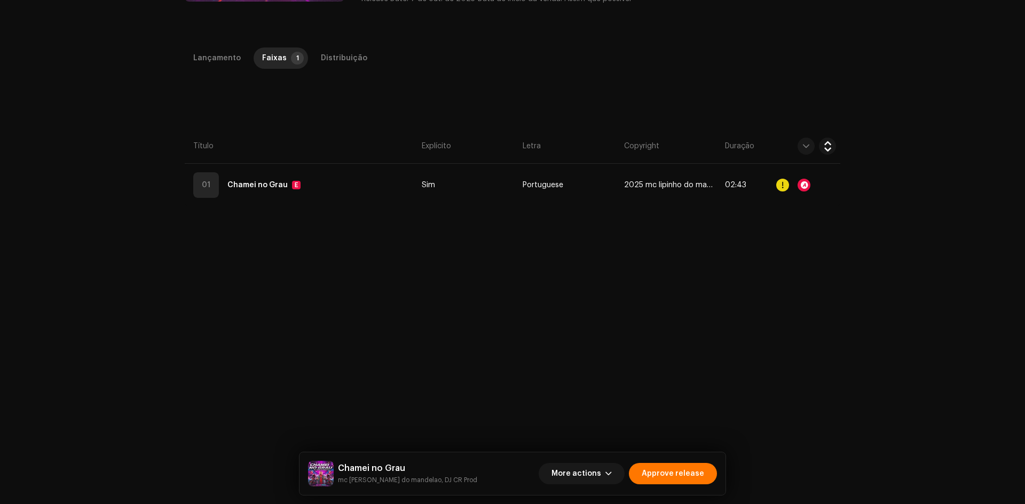
scroll to position [213, 0]
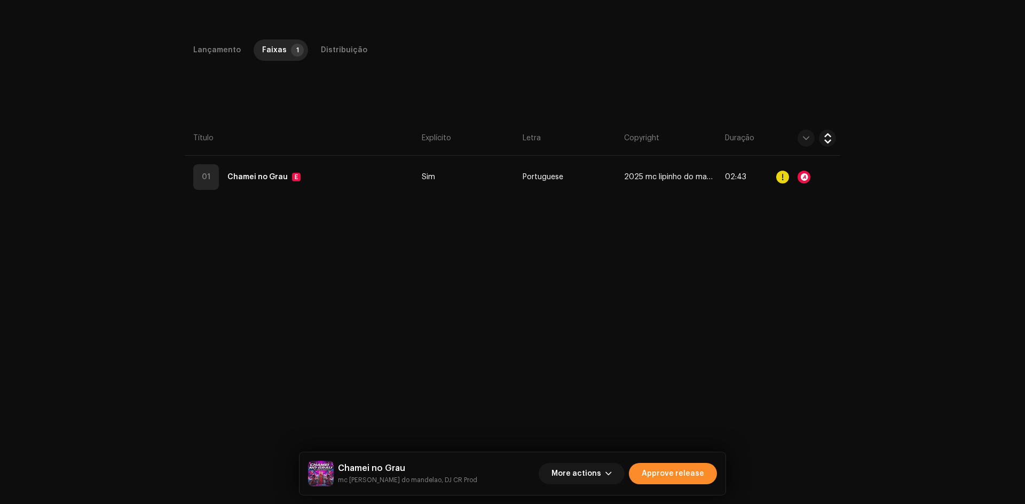
click at [693, 478] on span "Approve release" at bounding box center [672, 473] width 62 height 21
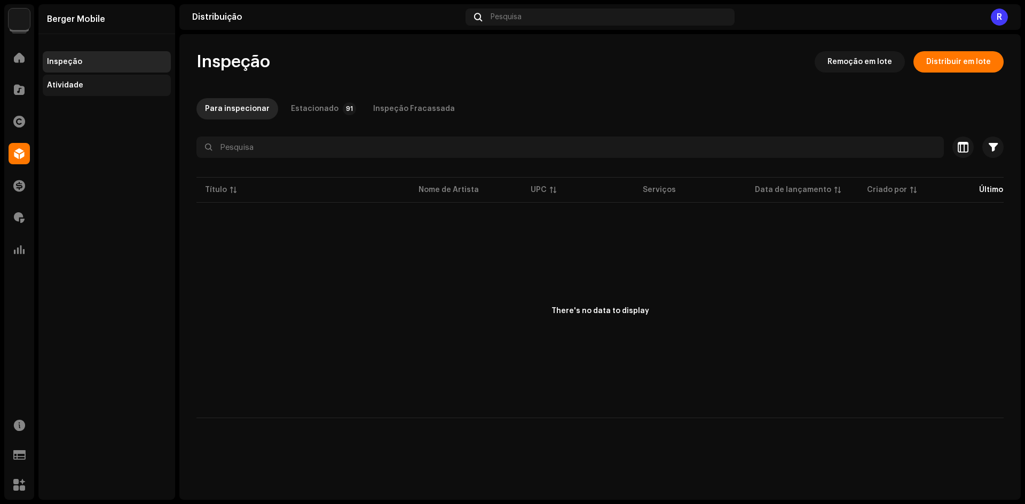
click at [98, 89] on div "Atividade" at bounding box center [107, 85] width 120 height 9
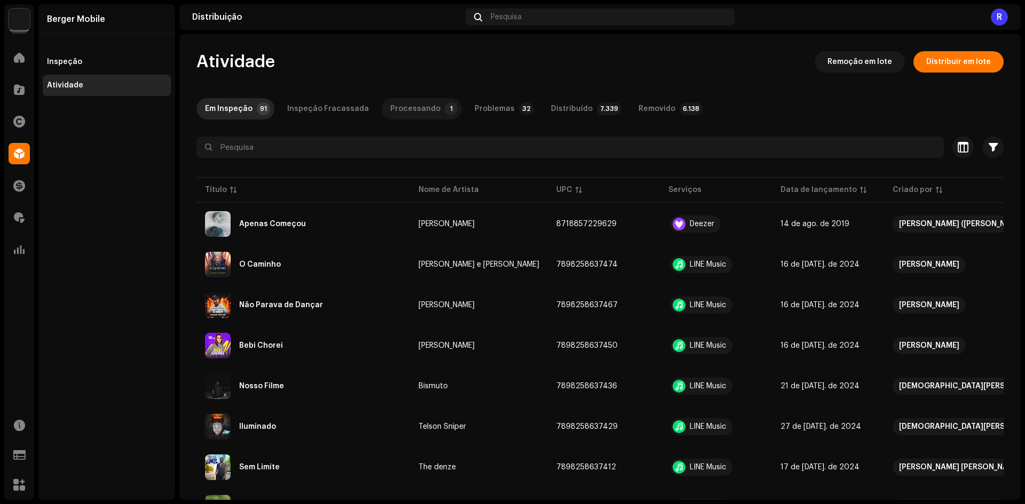
click at [404, 107] on div "Processando" at bounding box center [415, 108] width 50 height 21
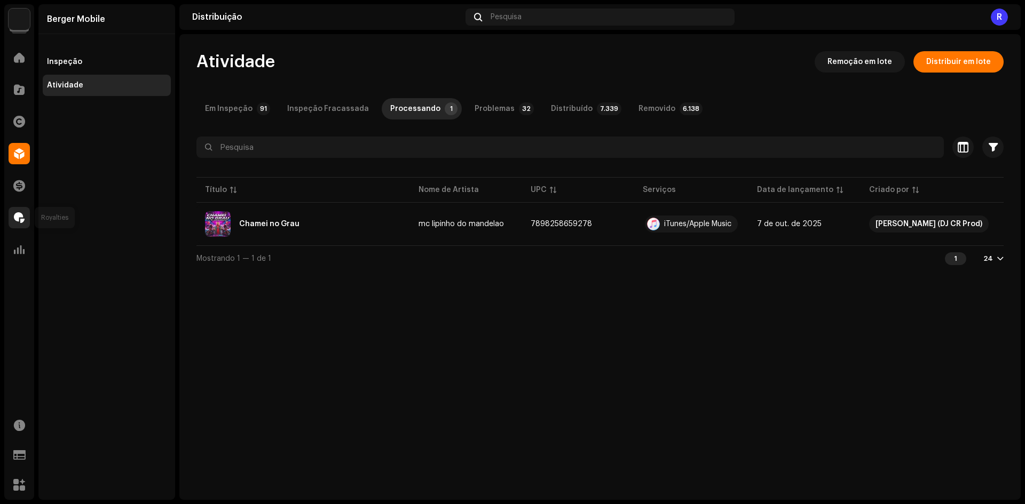
click at [15, 217] on span at bounding box center [19, 217] width 11 height 9
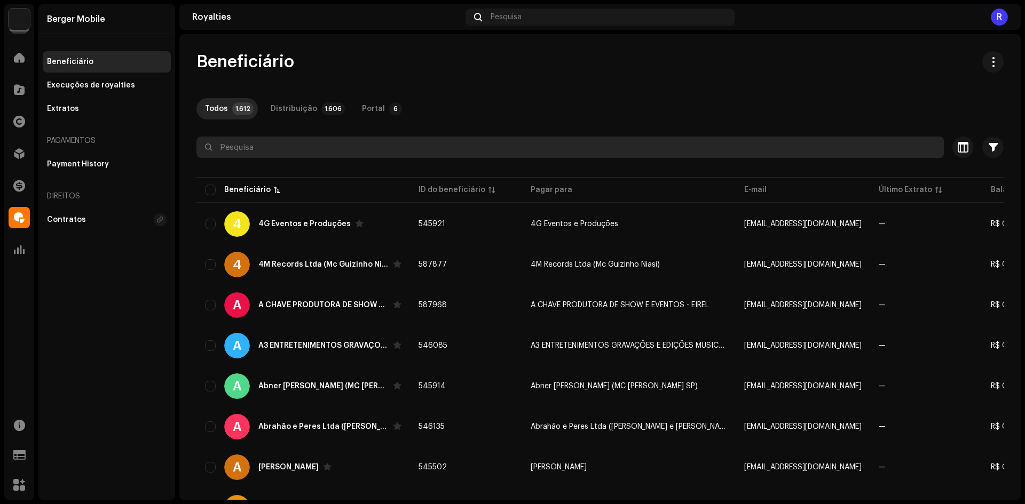
click at [295, 154] on input "text" at bounding box center [569, 147] width 747 height 21
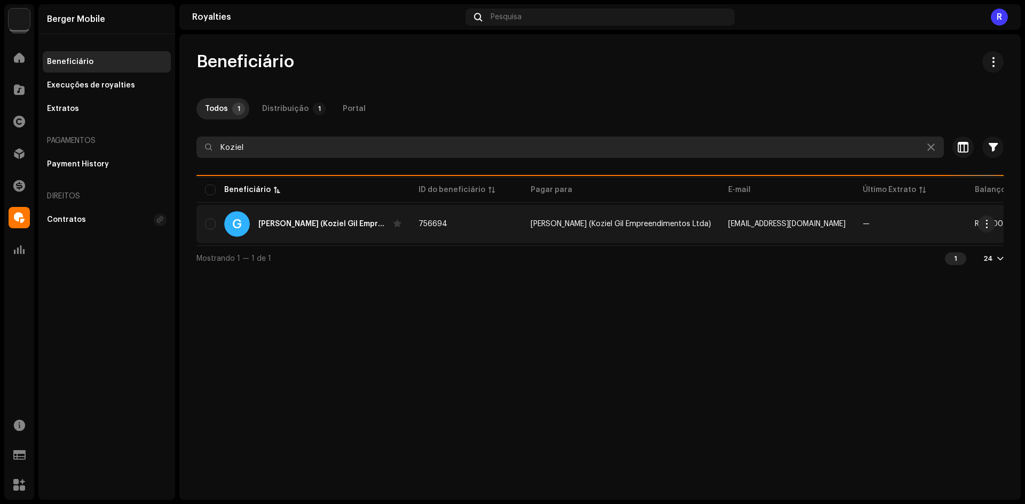
type input "Koziel"
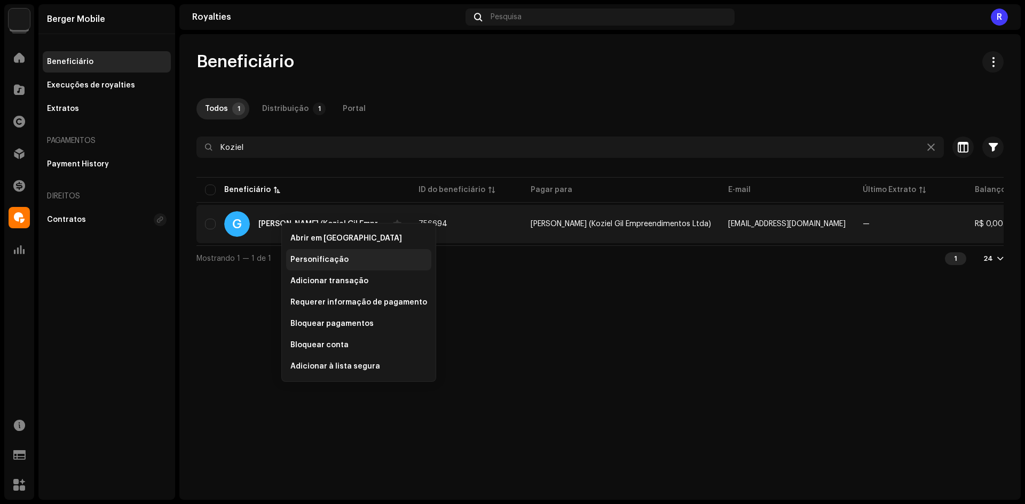
click at [305, 255] on div "Personificação" at bounding box center [358, 259] width 145 height 21
